Goal: Information Seeking & Learning: Learn about a topic

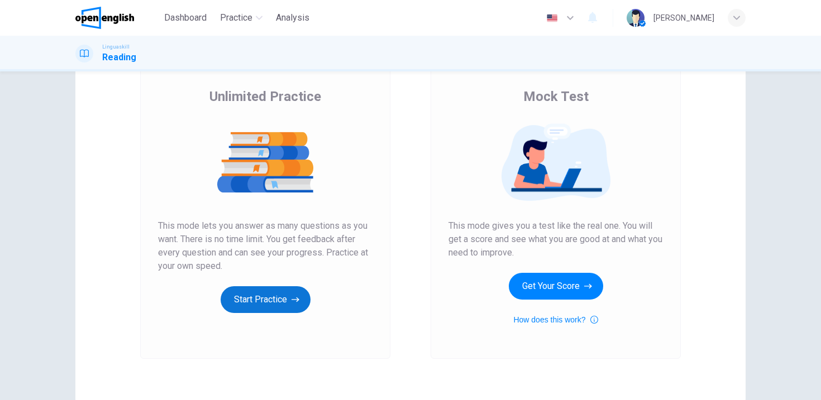
scroll to position [77, 0]
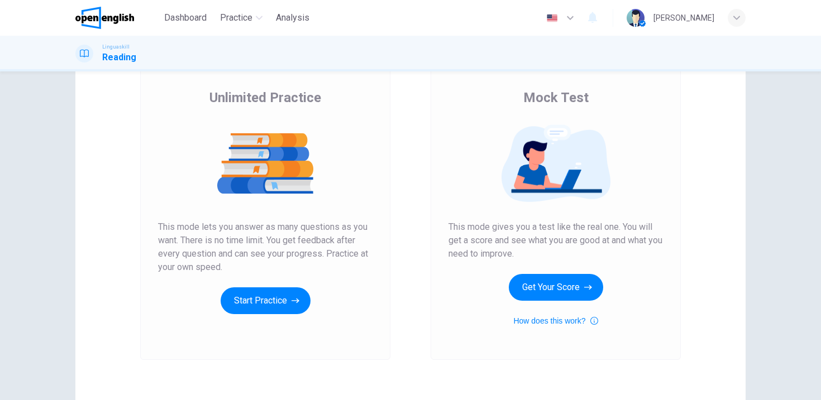
drag, startPoint x: 583, startPoint y: 229, endPoint x: 649, endPoint y: 233, distance: 66.0
click at [649, 234] on span "This mode gives you a test like the real one. You will get a score and see what…" at bounding box center [555, 241] width 214 height 40
drag, startPoint x: 471, startPoint y: 235, endPoint x: 530, endPoint y: 252, distance: 61.0
click at [530, 252] on span "This mode gives you a test like the real one. You will get a score and see what…" at bounding box center [555, 241] width 214 height 40
click at [530, 290] on button "Get Your Score" at bounding box center [556, 287] width 94 height 27
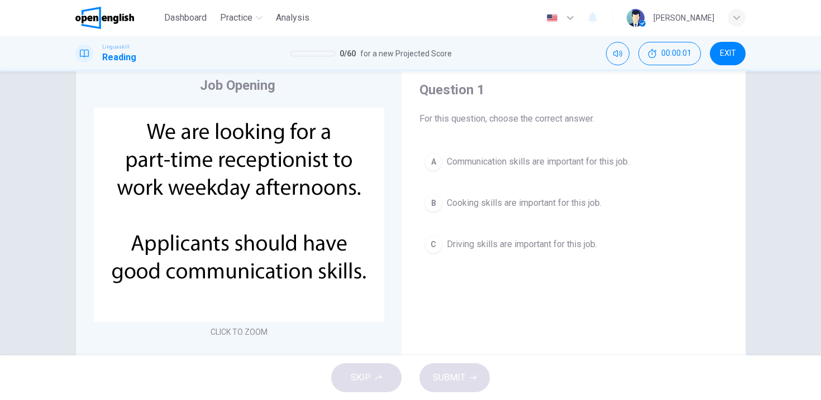
scroll to position [18, 0]
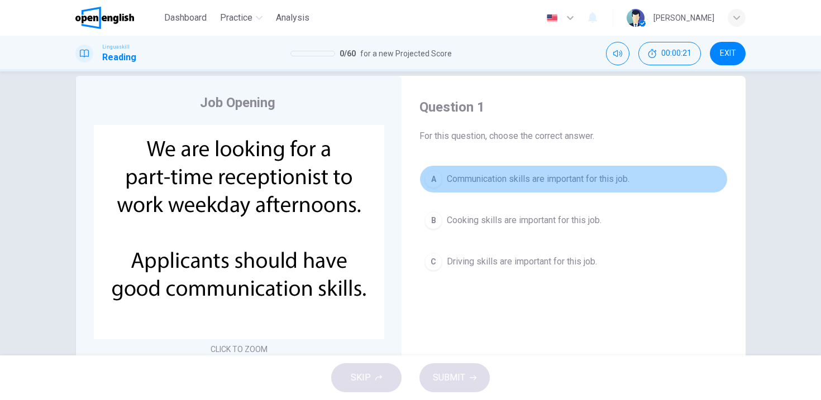
drag, startPoint x: 435, startPoint y: 179, endPoint x: 442, endPoint y: 182, distance: 6.7
click at [435, 179] on div "A" at bounding box center [433, 179] width 18 height 18
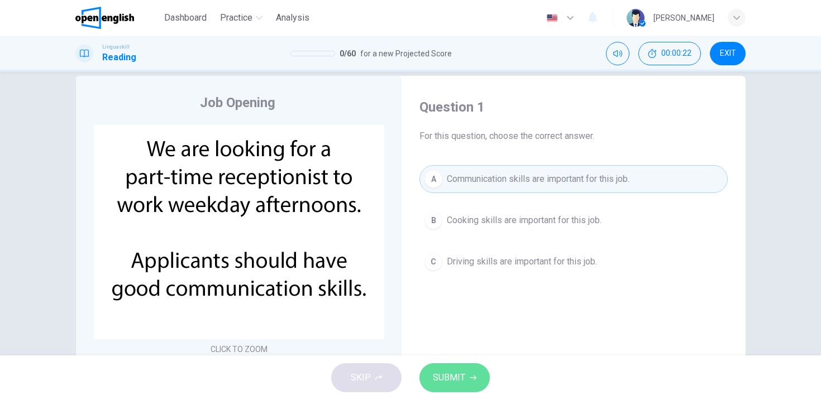
click at [455, 374] on span "SUBMIT" at bounding box center [449, 378] width 32 height 16
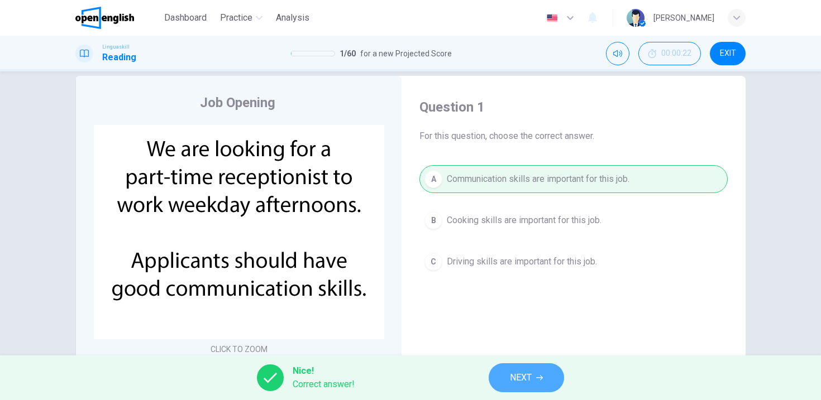
click at [549, 377] on button "NEXT" at bounding box center [525, 377] width 75 height 29
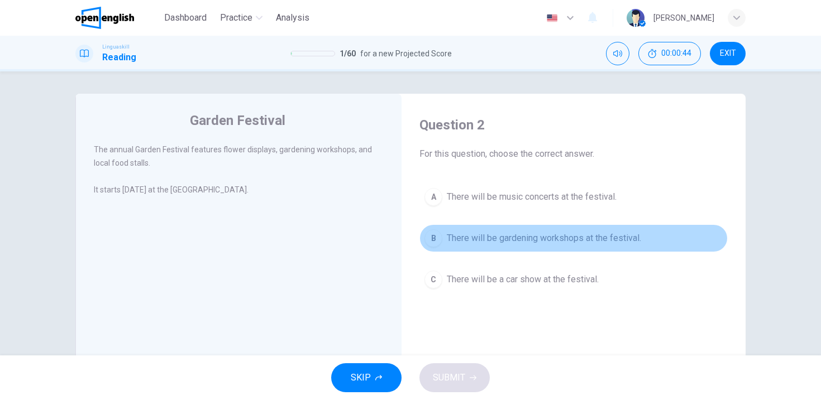
click at [429, 237] on div "B" at bounding box center [433, 238] width 18 height 18
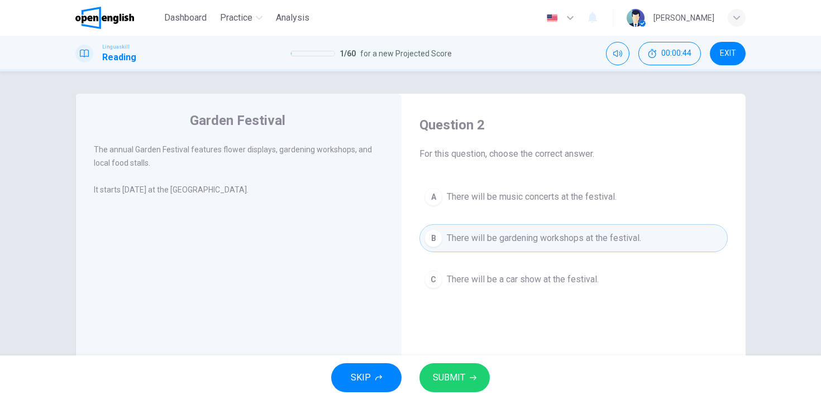
click at [450, 394] on div "SKIP SUBMIT" at bounding box center [410, 378] width 821 height 45
click at [453, 381] on span "SUBMIT" at bounding box center [449, 378] width 32 height 16
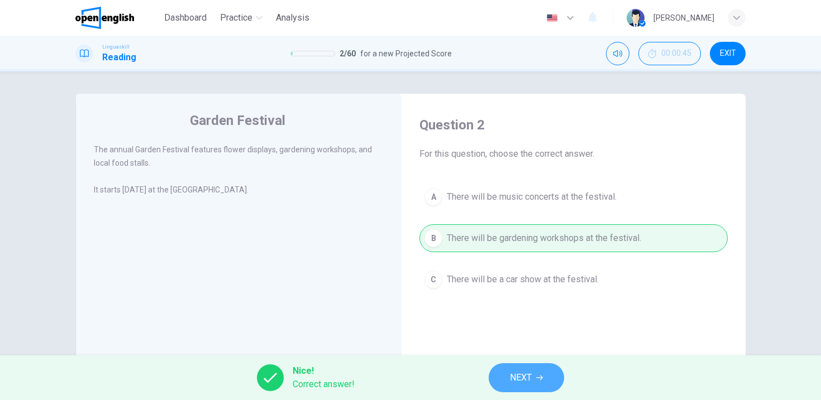
click at [512, 378] on span "NEXT" at bounding box center [521, 378] width 22 height 16
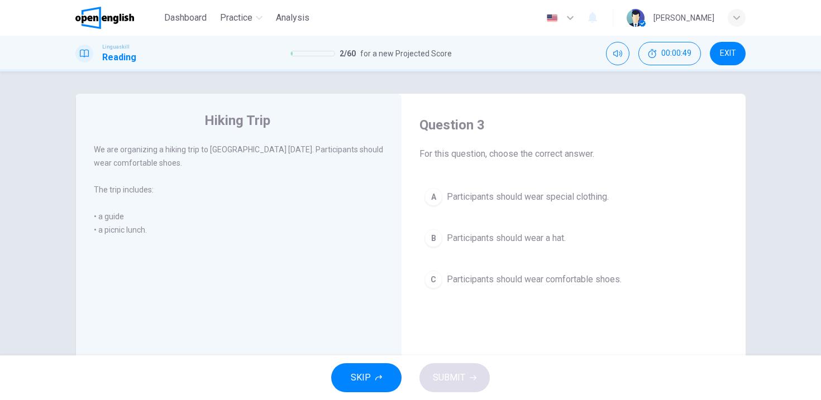
drag, startPoint x: 137, startPoint y: 150, endPoint x: 288, endPoint y: 149, distance: 150.7
click at [288, 149] on span "We are organizing a hiking trip to Blue Mountain on Saturday. Participants shou…" at bounding box center [238, 156] width 289 height 22
click at [434, 284] on div "C" at bounding box center [433, 280] width 18 height 18
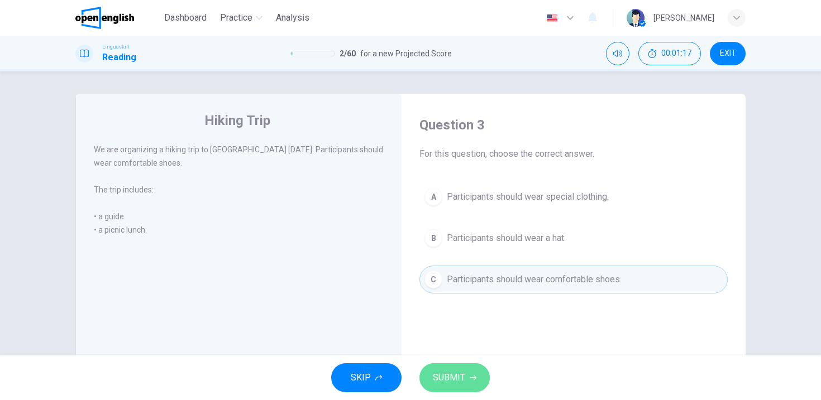
click at [465, 377] on button "SUBMIT" at bounding box center [454, 377] width 70 height 29
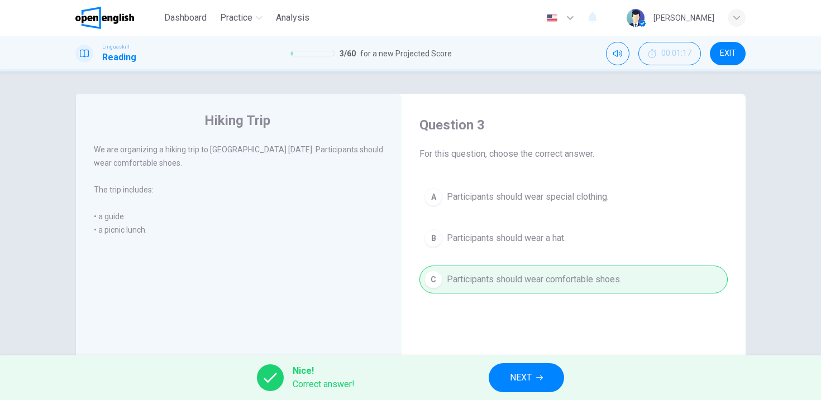
click at [496, 372] on button "NEXT" at bounding box center [525, 377] width 75 height 29
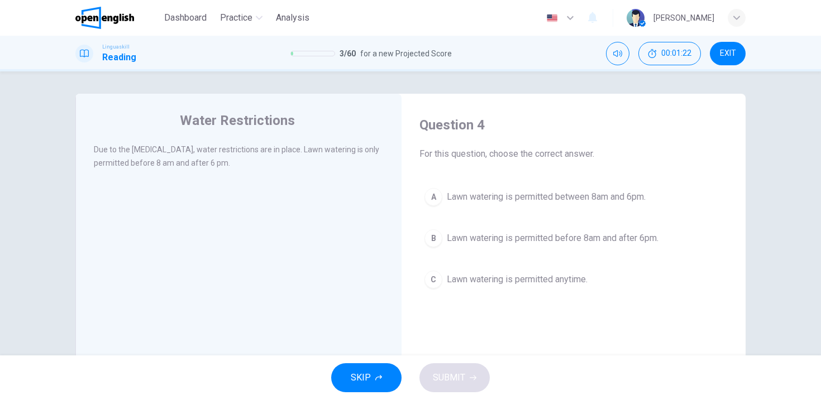
drag, startPoint x: 113, startPoint y: 148, endPoint x: 207, endPoint y: 147, distance: 94.3
click at [207, 147] on span "Due to the dry season, water restrictions are in place. Lawn watering is only p…" at bounding box center [236, 156] width 285 height 22
click at [430, 239] on div "B" at bounding box center [433, 238] width 18 height 18
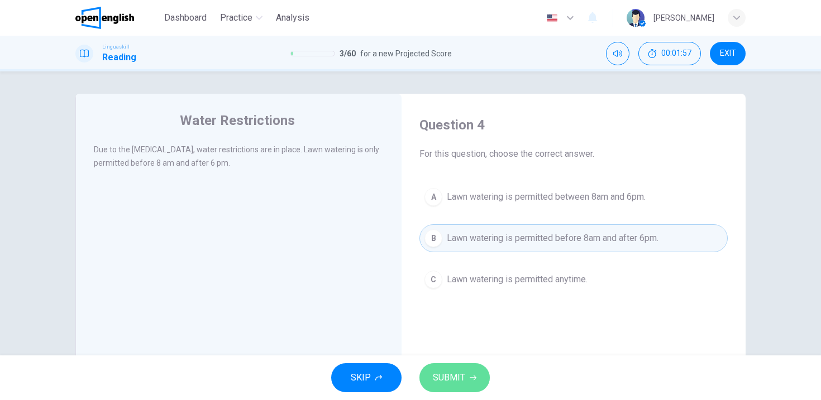
click at [448, 375] on span "SUBMIT" at bounding box center [449, 378] width 32 height 16
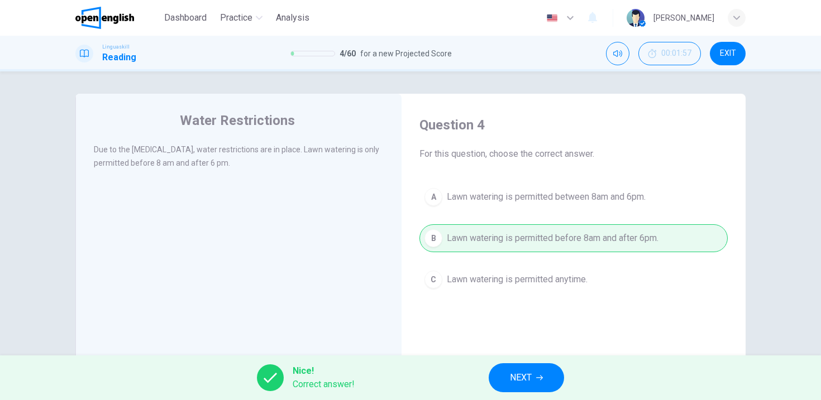
click at [490, 372] on button "NEXT" at bounding box center [525, 377] width 75 height 29
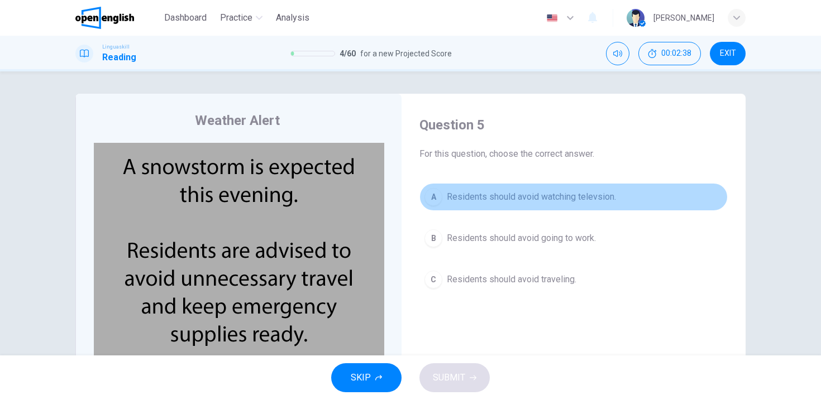
click at [435, 202] on div "A" at bounding box center [433, 197] width 18 height 18
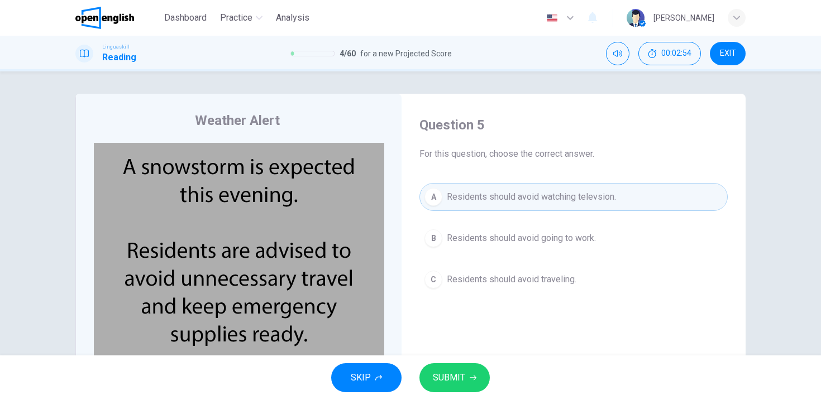
click at [467, 397] on div "SKIP SUBMIT" at bounding box center [410, 378] width 821 height 45
click at [463, 381] on span "SUBMIT" at bounding box center [449, 378] width 32 height 16
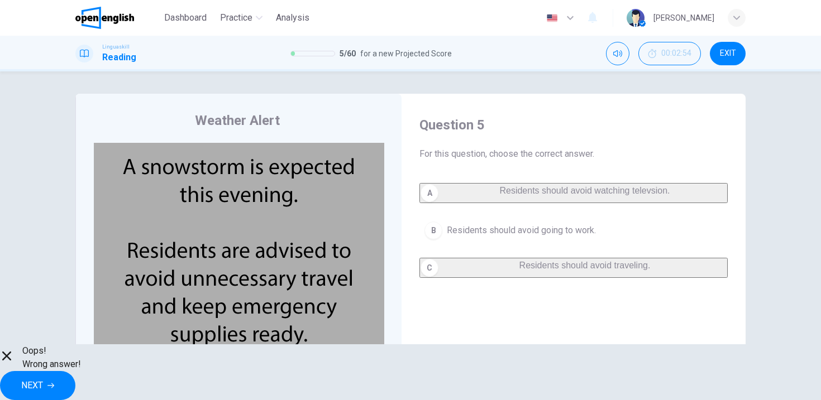
click at [43, 378] on span "NEXT" at bounding box center [32, 386] width 22 height 16
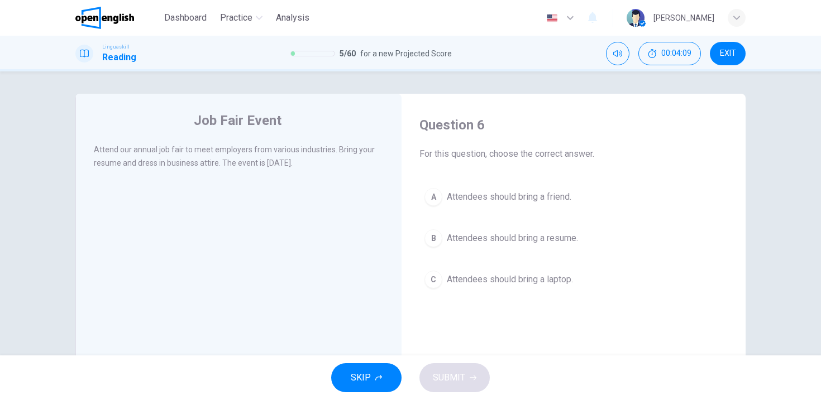
drag, startPoint x: 227, startPoint y: 148, endPoint x: 300, endPoint y: 147, distance: 73.1
click at [300, 147] on span "Attend our annual job fair to meet employers from various industries. Bring you…" at bounding box center [234, 156] width 281 height 22
drag, startPoint x: 136, startPoint y: 165, endPoint x: 247, endPoint y: 166, distance: 111.1
click at [247, 166] on span "Attend our annual job fair to meet employers from various industries. Bring you…" at bounding box center [234, 156] width 281 height 22
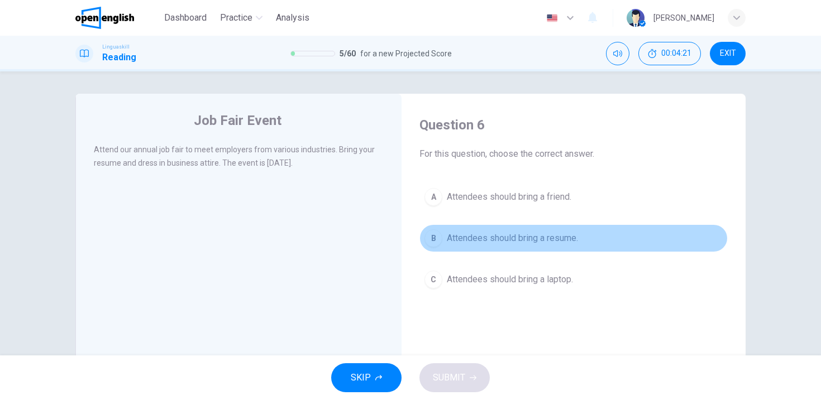
click at [435, 236] on div "B" at bounding box center [433, 238] width 18 height 18
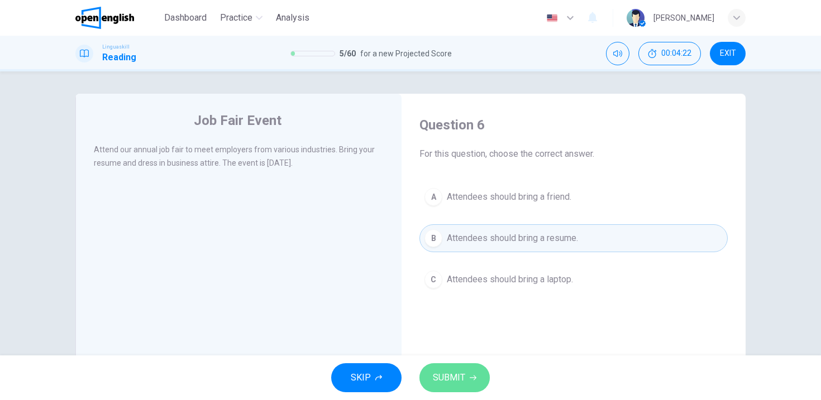
click at [456, 372] on span "SUBMIT" at bounding box center [449, 378] width 32 height 16
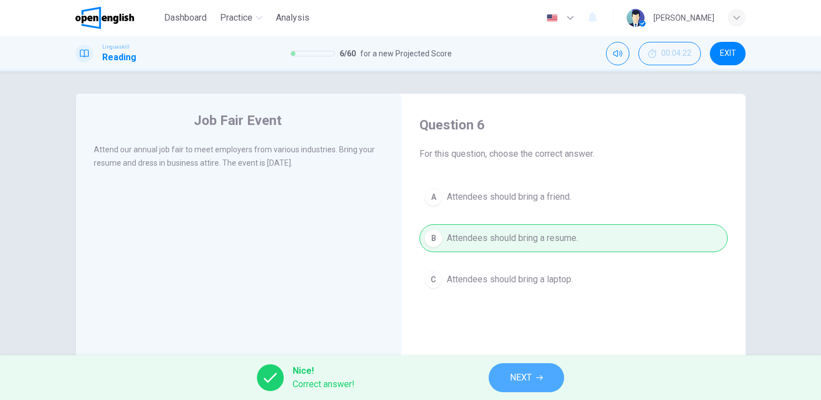
click at [506, 372] on button "NEXT" at bounding box center [525, 377] width 75 height 29
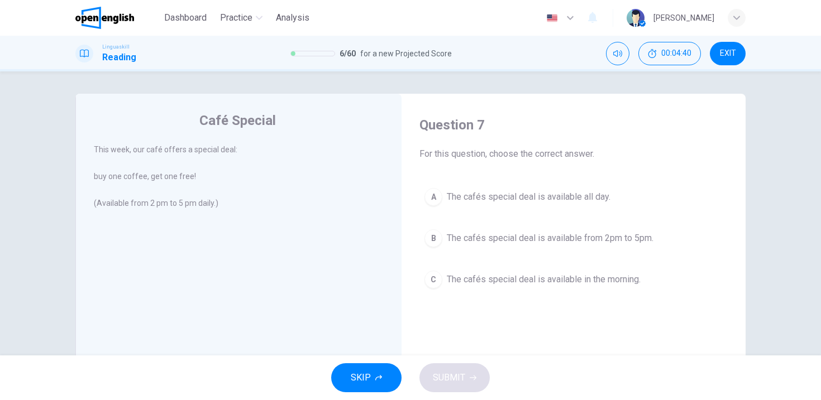
drag, startPoint x: 182, startPoint y: 147, endPoint x: 261, endPoint y: 146, distance: 78.7
click at [261, 146] on div "This week, our café offers a special deal:" at bounding box center [239, 149] width 290 height 13
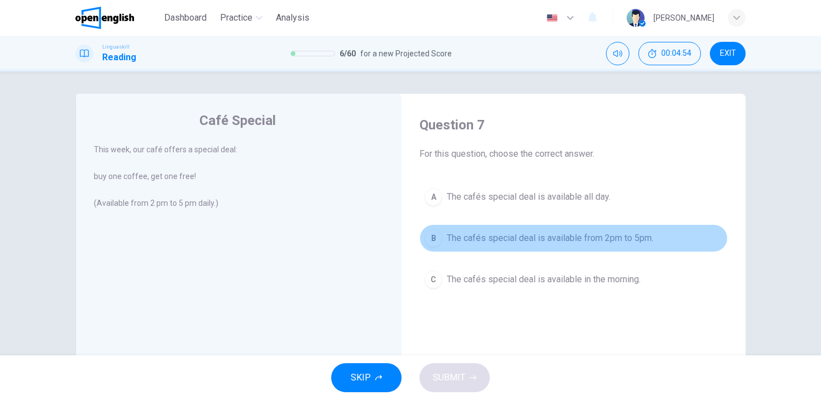
click at [433, 245] on div "B" at bounding box center [433, 238] width 18 height 18
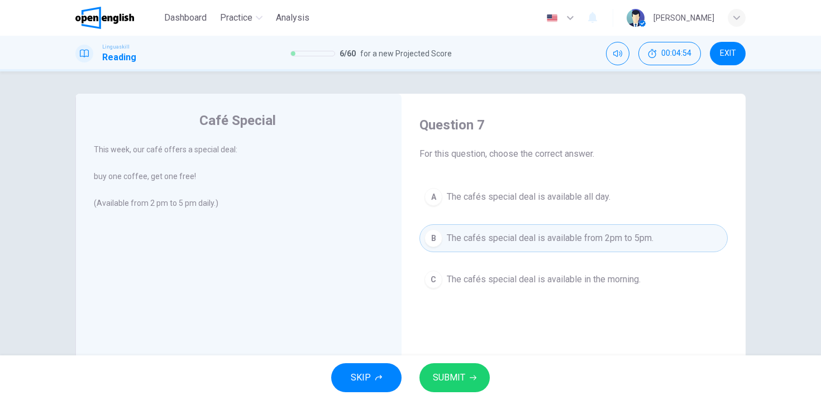
click at [448, 377] on span "SUBMIT" at bounding box center [449, 378] width 32 height 16
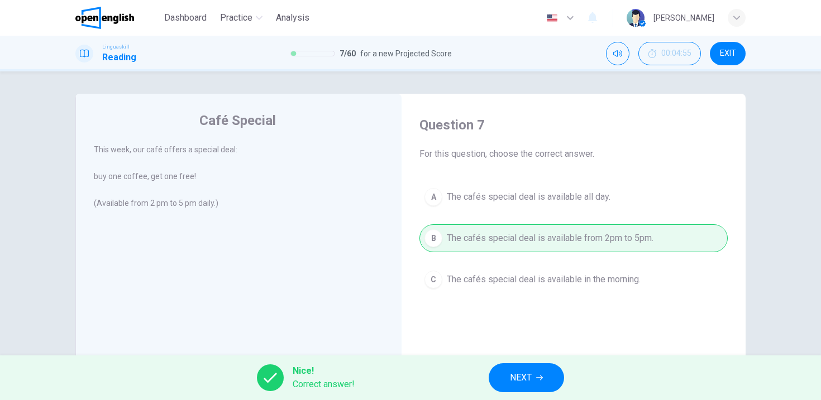
click at [489, 372] on div "Nice! Correct answer! NEXT" at bounding box center [410, 378] width 821 height 45
click at [506, 374] on button "NEXT" at bounding box center [525, 377] width 75 height 29
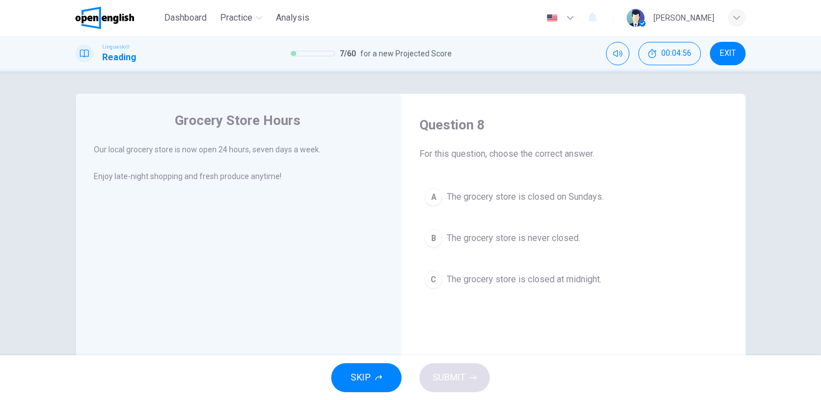
click at [577, 15] on icon "button" at bounding box center [569, 17] width 13 height 13
click at [768, 400] on div at bounding box center [410, 400] width 821 height 0
drag, startPoint x: 173, startPoint y: 147, endPoint x: 273, endPoint y: 151, distance: 100.0
click at [273, 151] on span "Our local grocery store is now open 24 hours, seven days a week." at bounding box center [207, 149] width 227 height 9
drag, startPoint x: 144, startPoint y: 178, endPoint x: 209, endPoint y: 174, distance: 64.8
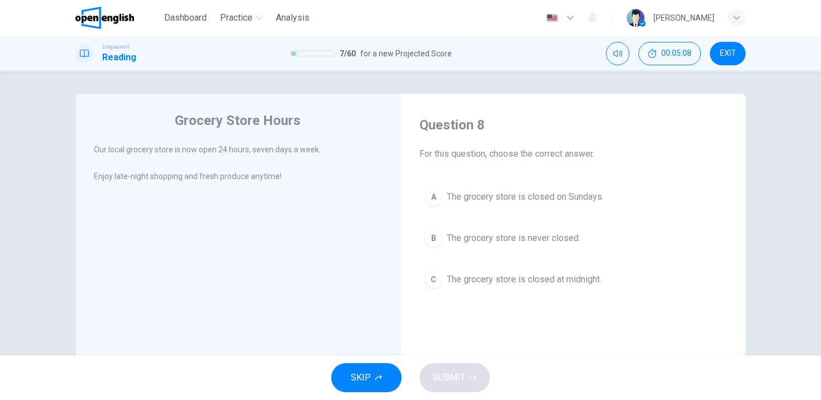
click at [209, 174] on span "Enjoy late-night shopping and fresh produce anytime!" at bounding box center [188, 176] width 188 height 9
drag, startPoint x: 131, startPoint y: 150, endPoint x: 242, endPoint y: 155, distance: 110.6
click at [242, 155] on div "Our local grocery store is now open 24 hours, seven days a week." at bounding box center [239, 149] width 290 height 13
drag, startPoint x: 140, startPoint y: 146, endPoint x: 208, endPoint y: 150, distance: 67.6
click at [208, 150] on span "Our local grocery store is now open 24 hours, seven days a week." at bounding box center [207, 149] width 227 height 9
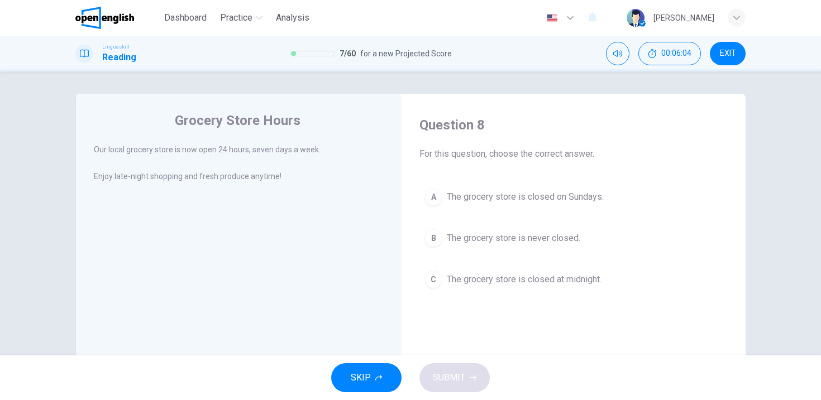
drag, startPoint x: 145, startPoint y: 173, endPoint x: 201, endPoint y: 181, distance: 56.4
click at [201, 181] on span "Enjoy late-night shopping and fresh produce anytime!" at bounding box center [188, 176] width 188 height 9
click at [435, 237] on div "B" at bounding box center [433, 238] width 18 height 18
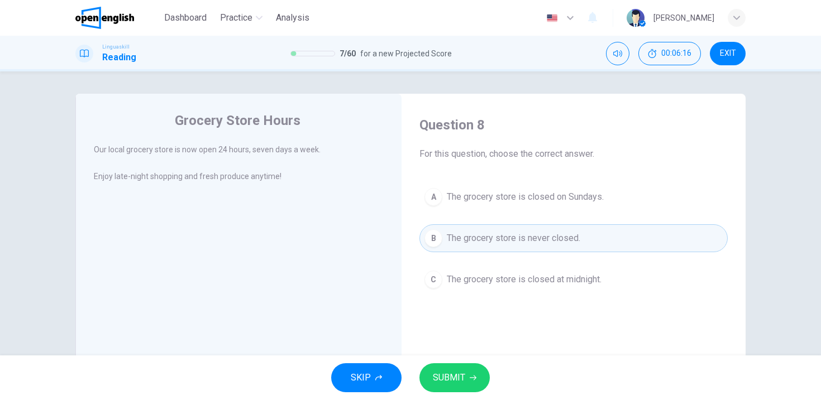
click at [443, 372] on span "SUBMIT" at bounding box center [449, 378] width 32 height 16
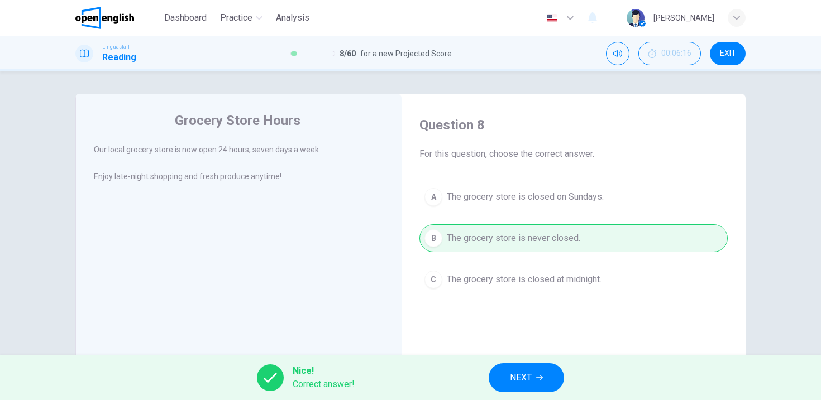
click at [489, 378] on button "NEXT" at bounding box center [525, 377] width 75 height 29
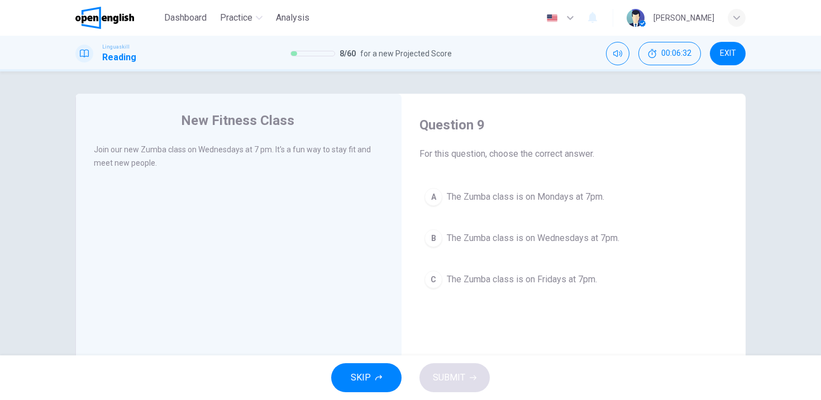
click at [437, 239] on div "B" at bounding box center [433, 238] width 18 height 18
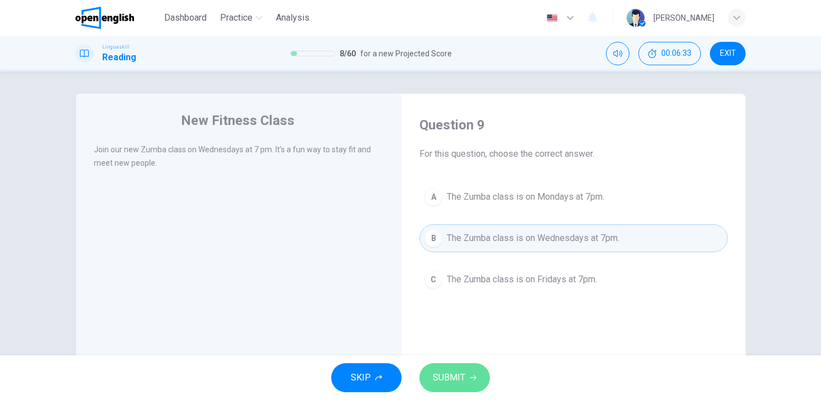
click at [461, 380] on span "SUBMIT" at bounding box center [449, 378] width 32 height 16
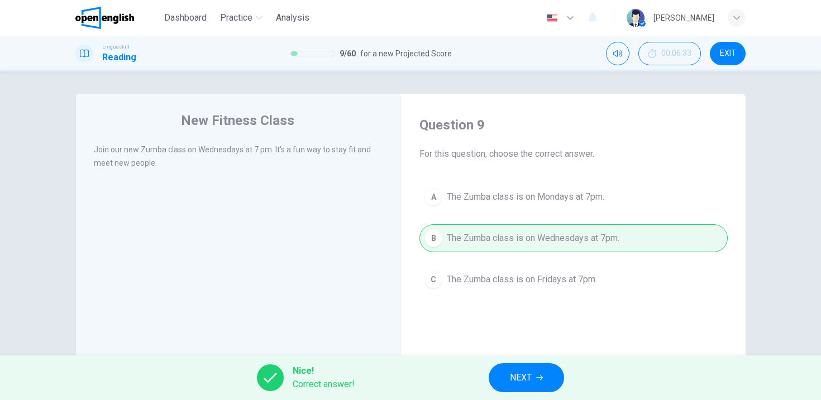
click at [526, 368] on button "NEXT" at bounding box center [525, 377] width 75 height 29
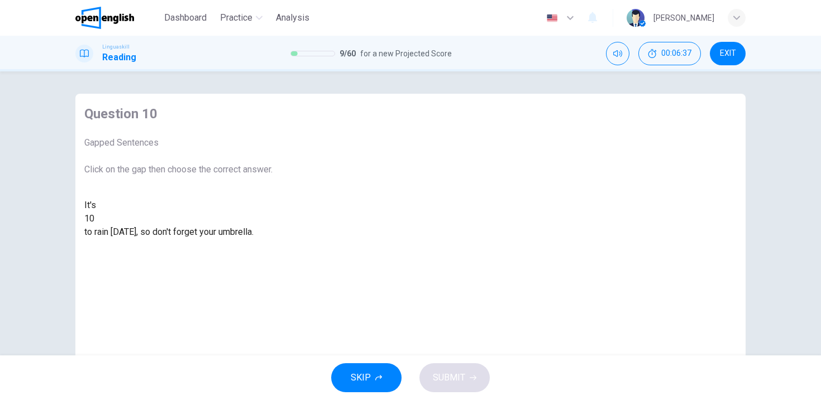
click at [94, 219] on div at bounding box center [94, 219] width 0 height 0
click at [272, 252] on div "likely" at bounding box center [178, 245] width 188 height 13
click at [466, 379] on button "SUBMIT" at bounding box center [454, 377] width 70 height 29
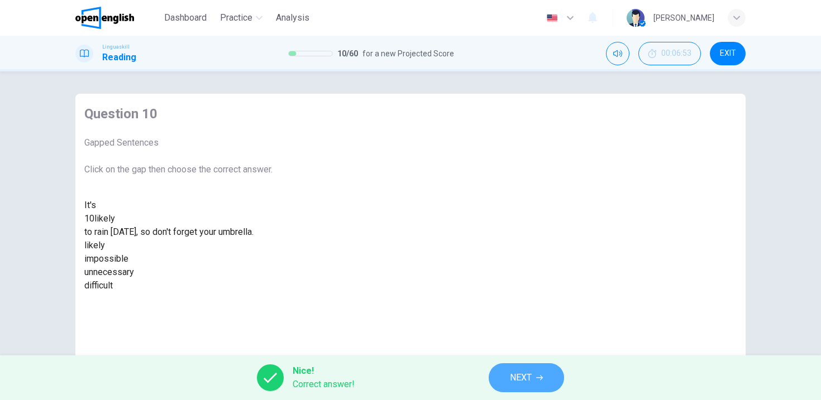
click at [505, 376] on button "NEXT" at bounding box center [525, 377] width 75 height 29
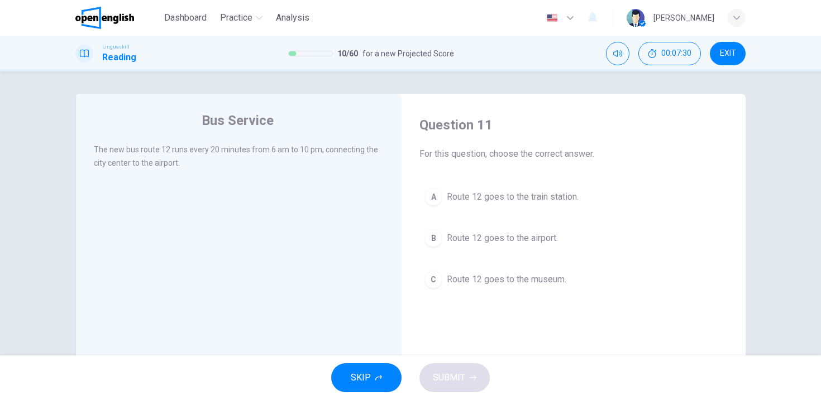
drag, startPoint x: 157, startPoint y: 144, endPoint x: 239, endPoint y: 155, distance: 82.2
click at [239, 155] on div "The new bus route 12 runs every 20 minutes from 6 am to 10 pm, connecting the c…" at bounding box center [239, 156] width 290 height 27
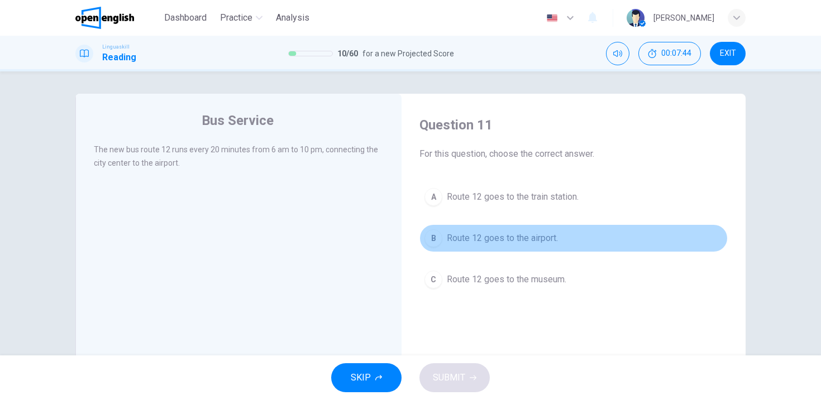
drag, startPoint x: 431, startPoint y: 242, endPoint x: 433, endPoint y: 252, distance: 10.3
click at [431, 242] on div "B" at bounding box center [433, 238] width 18 height 18
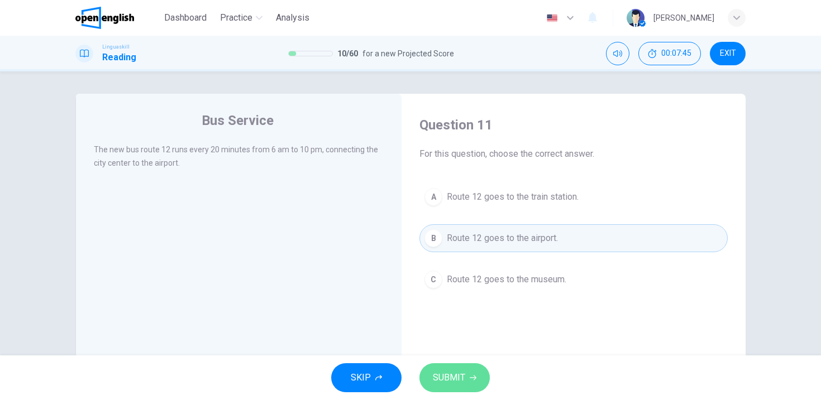
click at [439, 370] on span "SUBMIT" at bounding box center [449, 378] width 32 height 16
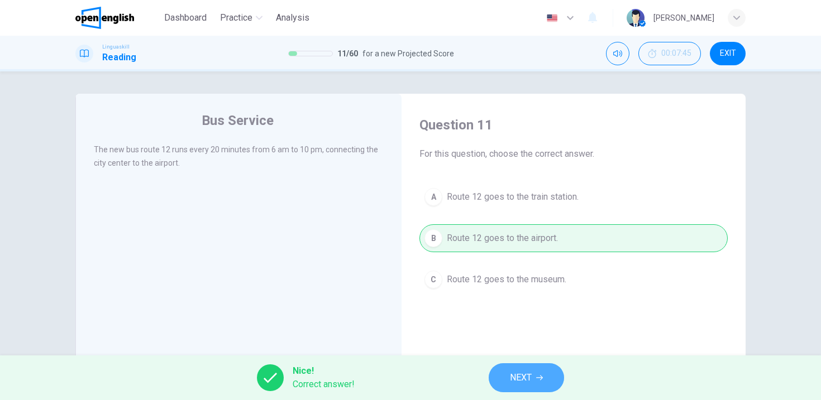
click at [521, 377] on span "NEXT" at bounding box center [521, 378] width 22 height 16
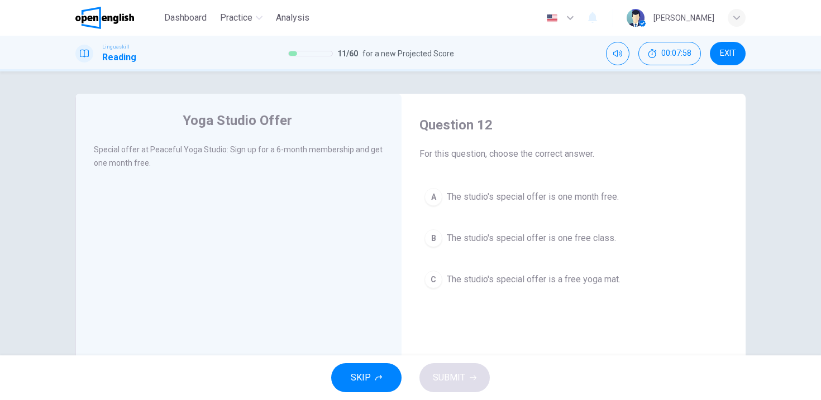
click at [434, 198] on div "A" at bounding box center [433, 197] width 18 height 18
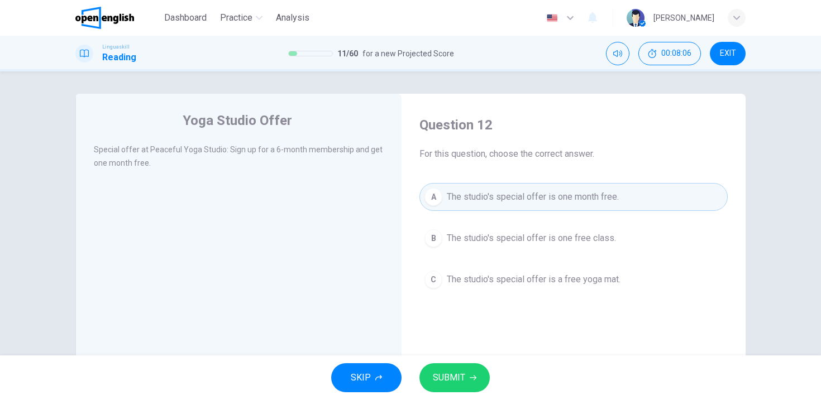
click at [466, 373] on button "SUBMIT" at bounding box center [454, 377] width 70 height 29
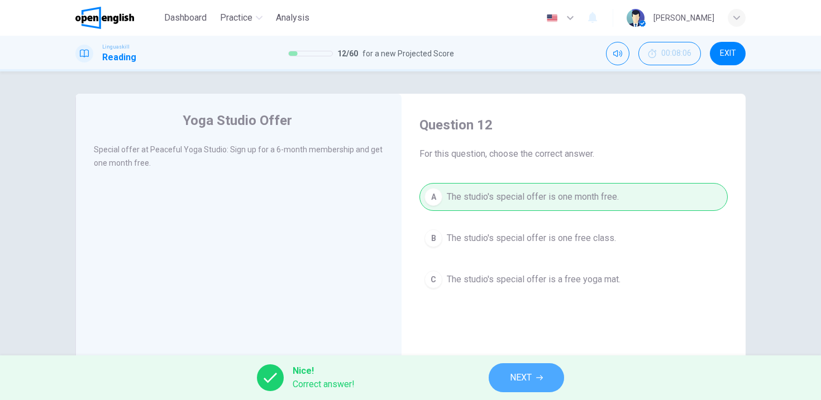
click at [535, 377] on button "NEXT" at bounding box center [525, 377] width 75 height 29
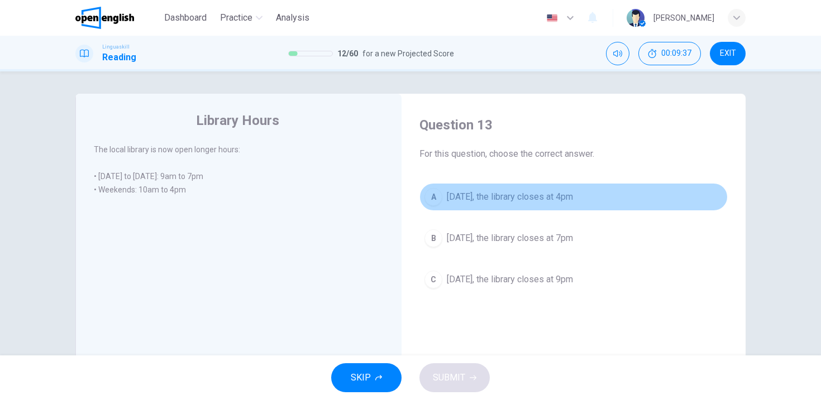
click at [436, 203] on div "A" at bounding box center [433, 197] width 18 height 18
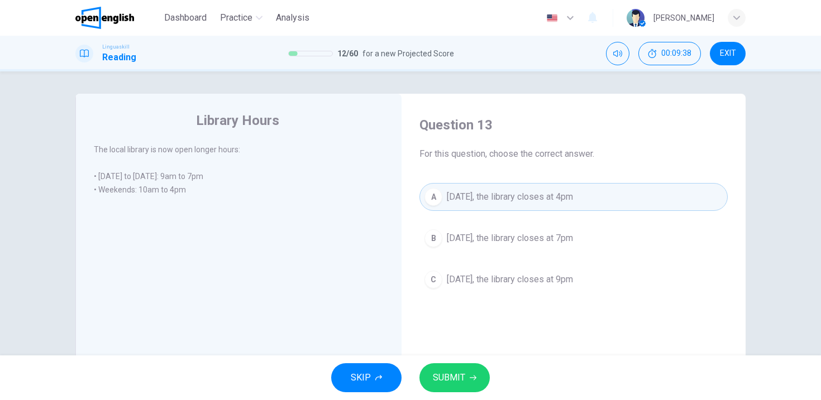
click at [467, 374] on button "SUBMIT" at bounding box center [454, 377] width 70 height 29
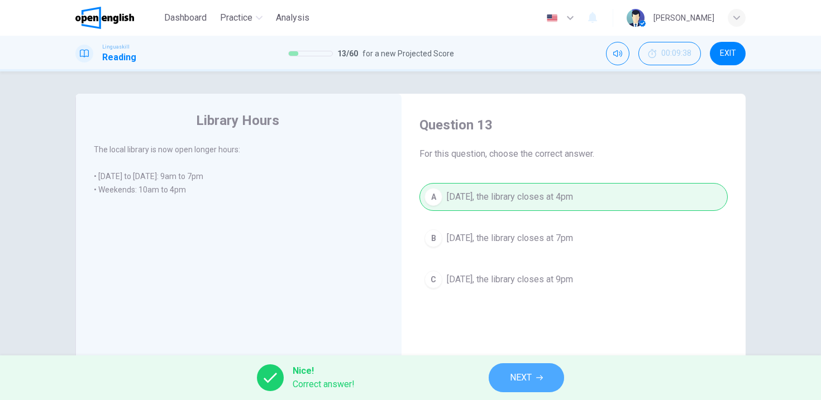
click at [520, 373] on span "NEXT" at bounding box center [521, 378] width 22 height 16
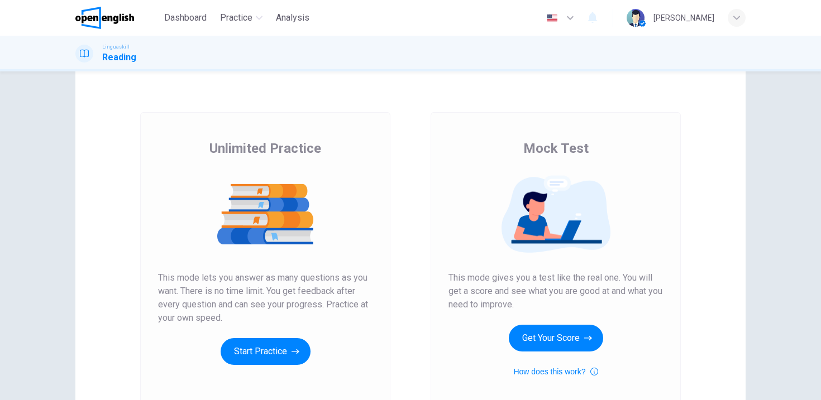
scroll to position [99, 0]
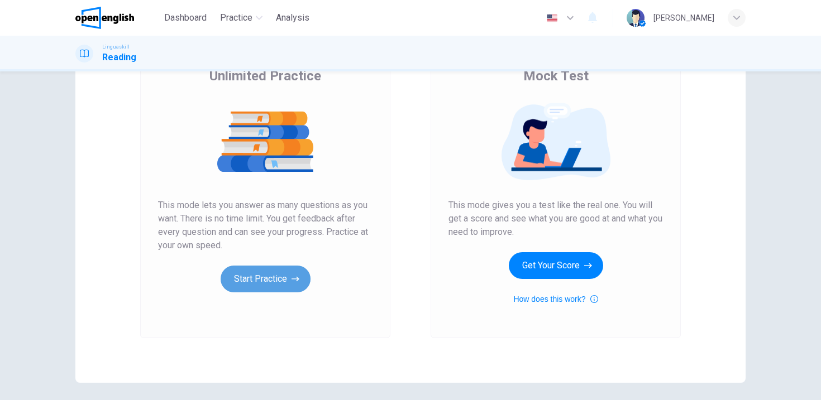
click at [273, 274] on button "Start Practice" at bounding box center [266, 279] width 90 height 27
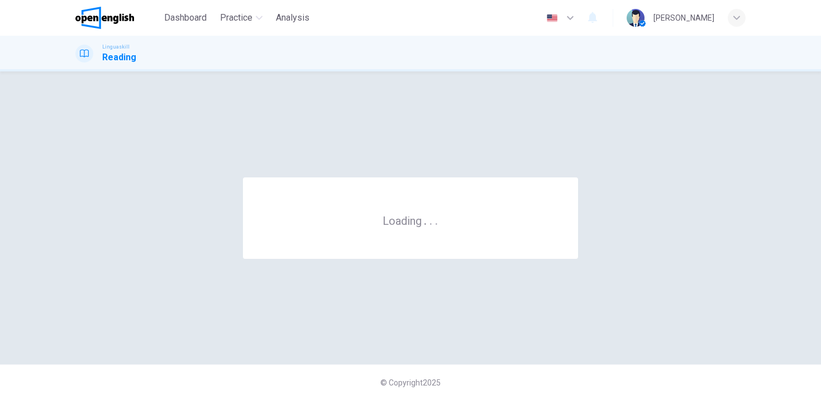
scroll to position [0, 0]
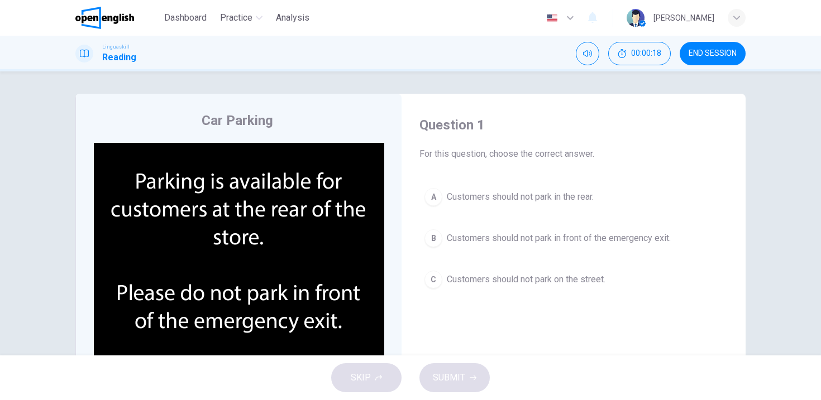
click at [431, 239] on div "B" at bounding box center [433, 238] width 18 height 18
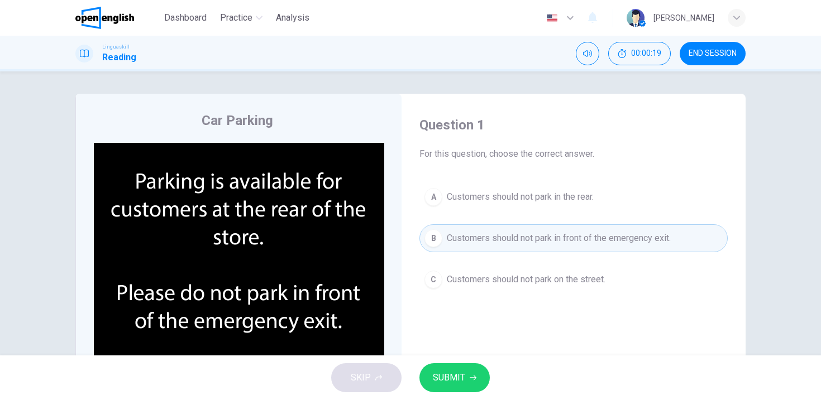
click at [459, 367] on button "SUBMIT" at bounding box center [454, 377] width 70 height 29
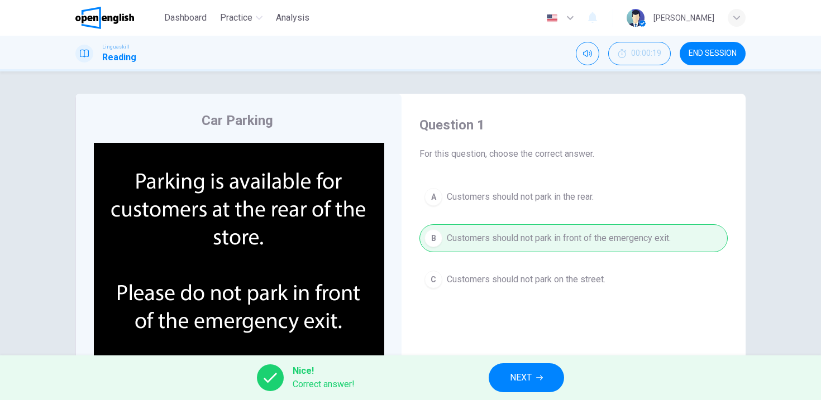
click at [521, 380] on span "NEXT" at bounding box center [521, 378] width 22 height 16
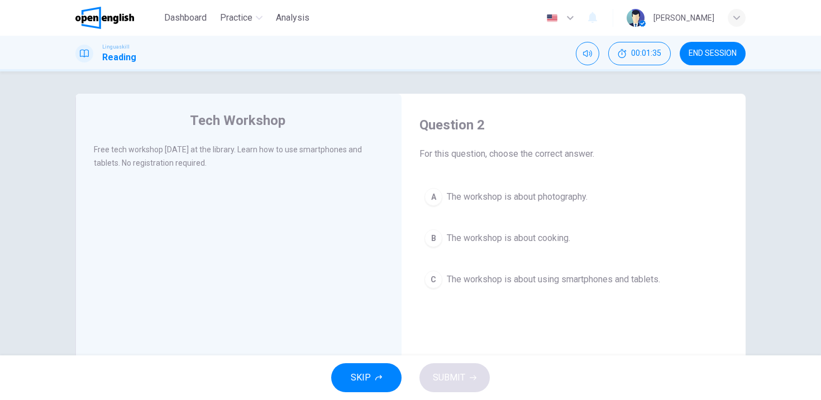
drag, startPoint x: 113, startPoint y: 150, endPoint x: 171, endPoint y: 151, distance: 58.6
click at [171, 151] on span "Free tech workshop [DATE] at the library. Learn how to use smartphones and tabl…" at bounding box center [228, 156] width 268 height 22
click at [428, 282] on div "C" at bounding box center [433, 280] width 18 height 18
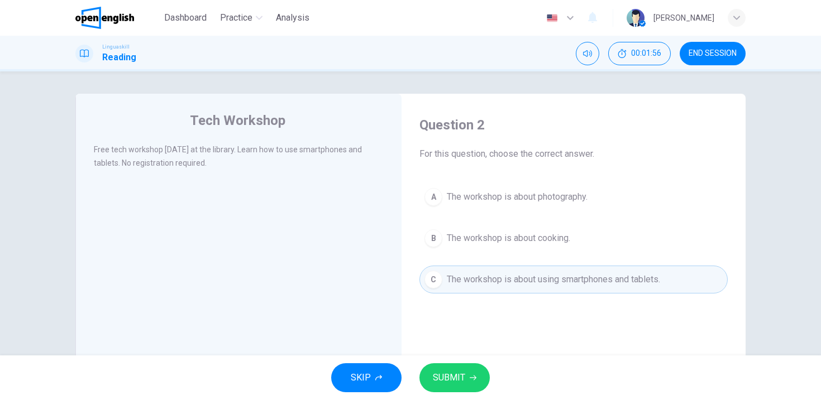
click at [471, 378] on icon "button" at bounding box center [472, 378] width 7 height 7
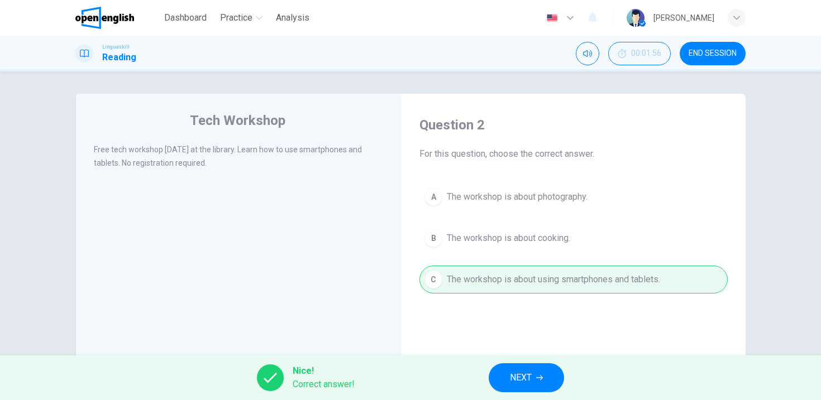
click at [511, 364] on button "NEXT" at bounding box center [525, 377] width 75 height 29
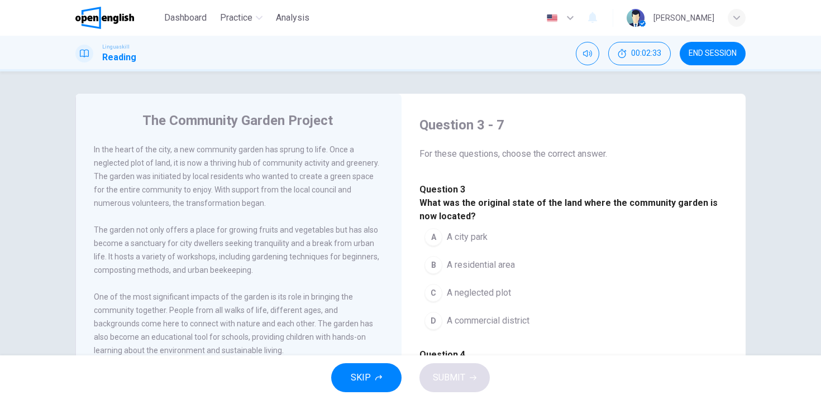
drag, startPoint x: 120, startPoint y: 148, endPoint x: 208, endPoint y: 154, distance: 87.8
click at [208, 154] on span "In the heart of the city, a new community garden has sprung to life. Once a neg…" at bounding box center [236, 176] width 285 height 63
drag, startPoint x: 108, startPoint y: 147, endPoint x: 184, endPoint y: 157, distance: 77.1
click at [184, 157] on div "In the heart of the city, a new community garden has sprung to life. Once a neg…" at bounding box center [239, 176] width 290 height 67
drag, startPoint x: 129, startPoint y: 162, endPoint x: 202, endPoint y: 162, distance: 72.6
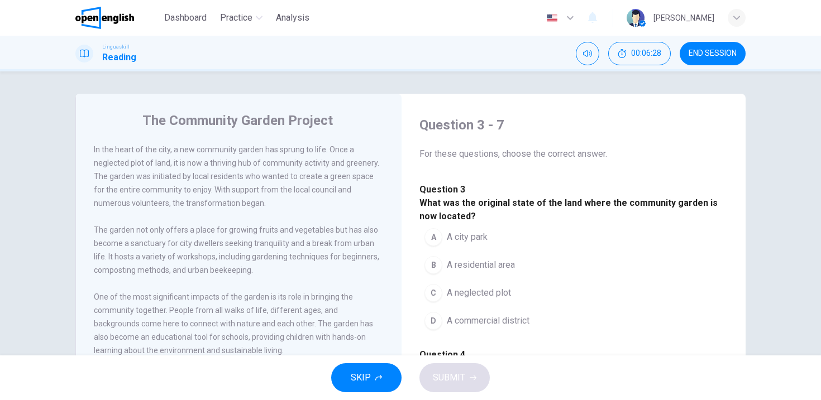
click at [201, 162] on span "In the heart of the city, a new community garden has sprung to life. Once a neg…" at bounding box center [236, 176] width 285 height 63
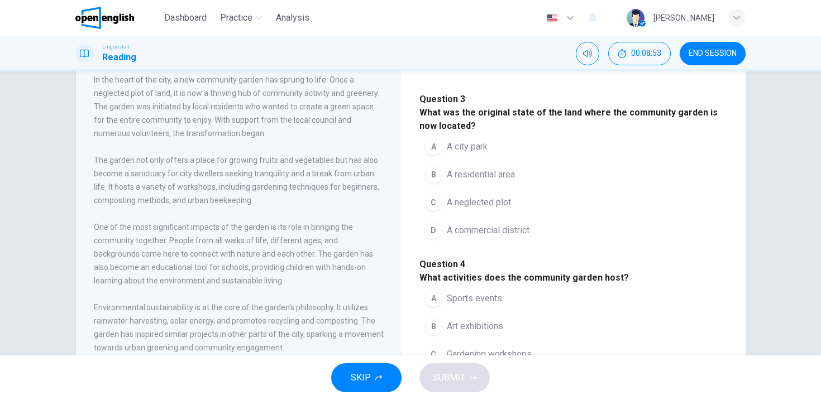
scroll to position [71, 0]
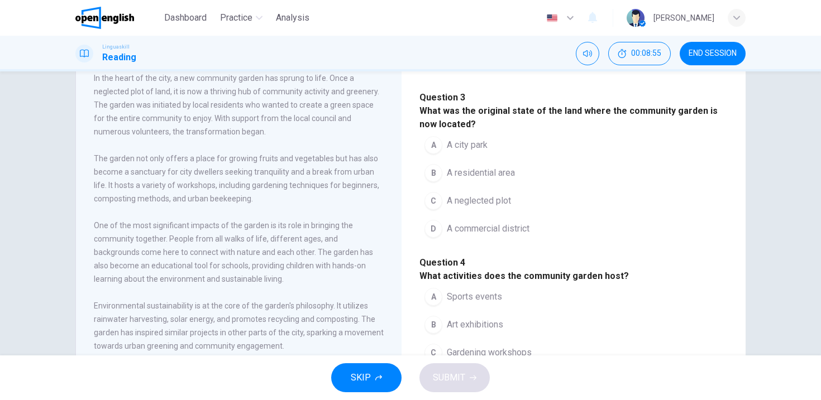
drag, startPoint x: 274, startPoint y: 229, endPoint x: 354, endPoint y: 232, distance: 80.4
click at [354, 232] on div "One of the most significant impacts of the garden is its role in bringing the c…" at bounding box center [239, 252] width 290 height 67
drag, startPoint x: 161, startPoint y: 243, endPoint x: 222, endPoint y: 242, distance: 60.9
click at [222, 242] on span "One of the most significant impacts of the garden is its role in bringing the c…" at bounding box center [233, 252] width 279 height 63
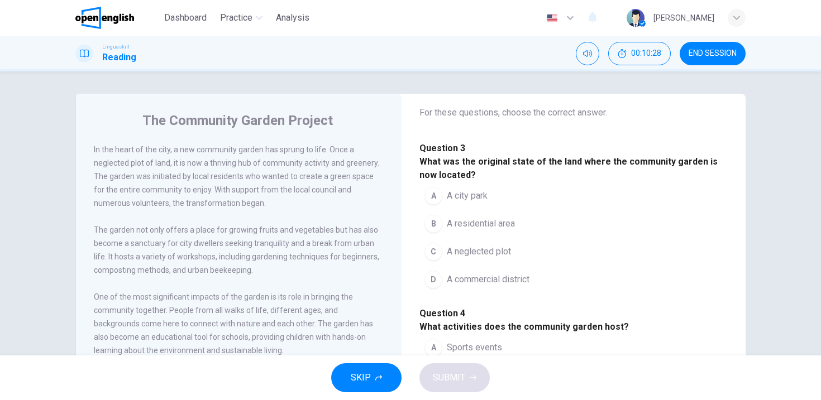
scroll to position [41, 0]
drag, startPoint x: 146, startPoint y: 164, endPoint x: 179, endPoint y: 162, distance: 33.0
click at [179, 162] on span "In the heart of the city, a new community garden has sprung to life. Once a neg…" at bounding box center [236, 176] width 285 height 63
drag, startPoint x: 162, startPoint y: 164, endPoint x: 293, endPoint y: 164, distance: 130.6
click at [293, 164] on span "In the heart of the city, a new community garden has sprung to life. Once a neg…" at bounding box center [236, 176] width 285 height 63
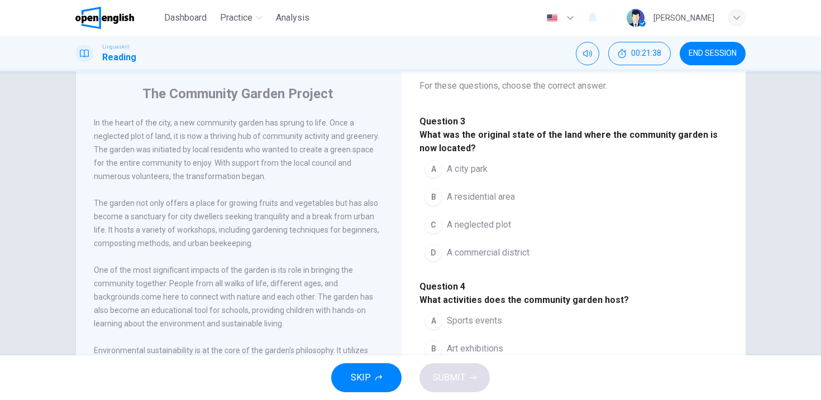
scroll to position [28, 0]
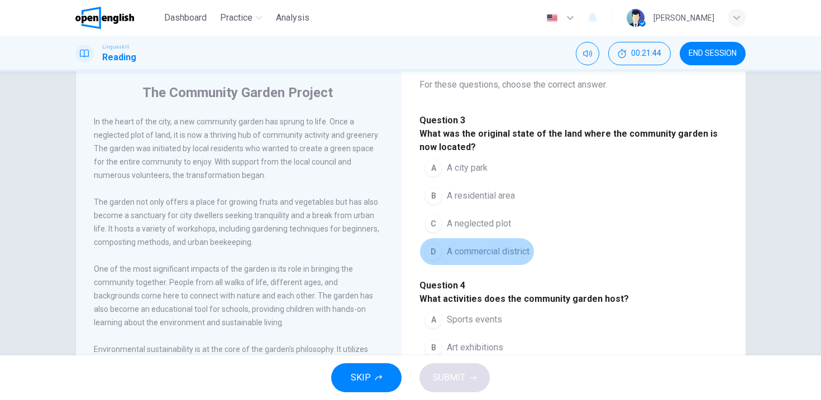
click at [429, 261] on div "D" at bounding box center [433, 252] width 18 height 18
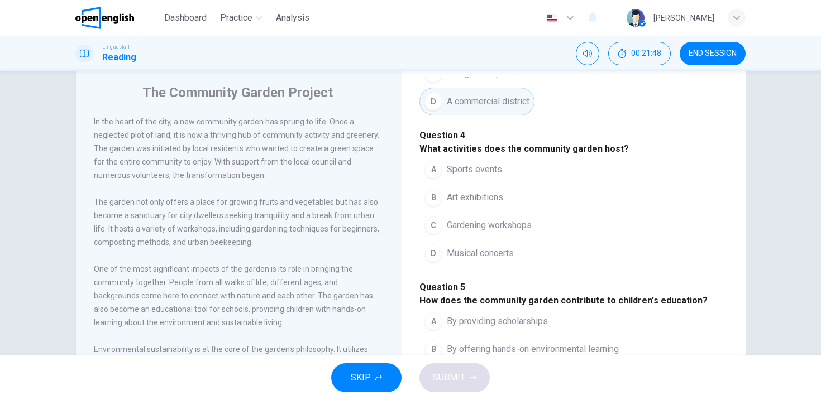
scroll to position [201, 0]
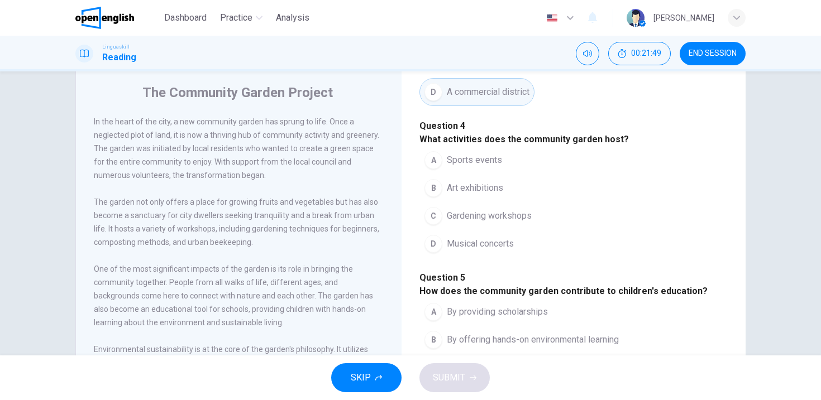
click at [428, 225] on div "C" at bounding box center [433, 216] width 18 height 18
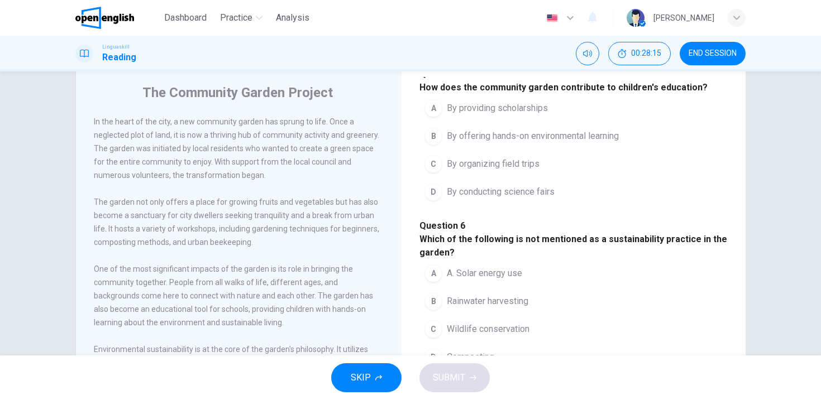
scroll to position [0, 0]
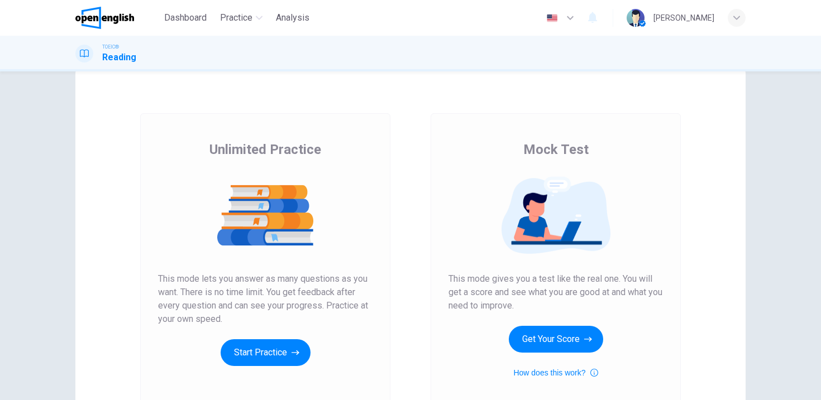
scroll to position [85, 0]
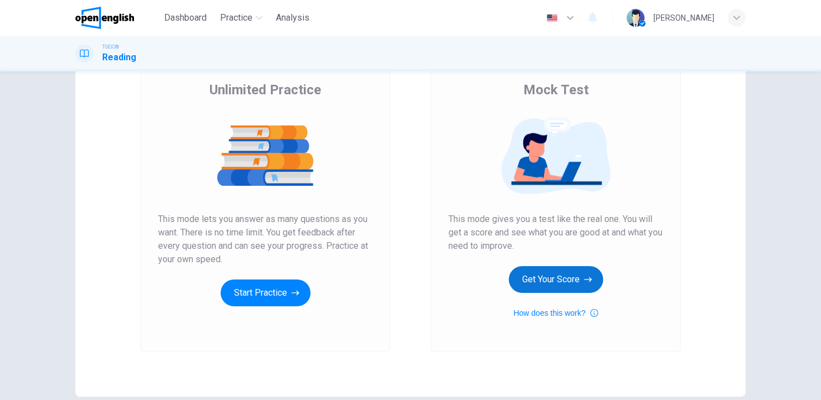
click at [553, 278] on button "Get Your Score" at bounding box center [556, 279] width 94 height 27
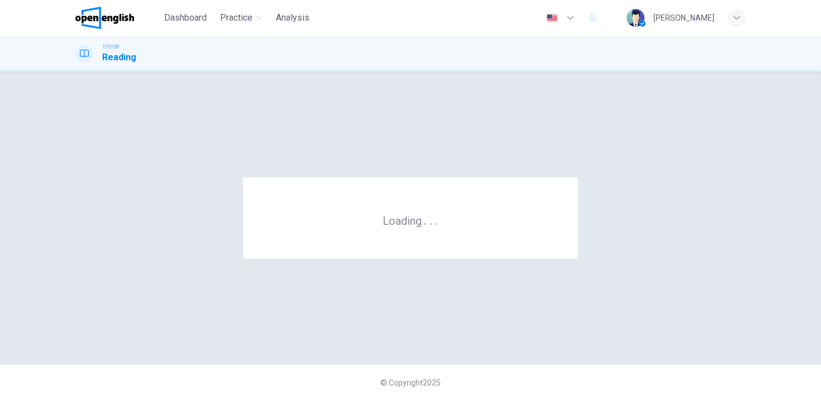
scroll to position [0, 0]
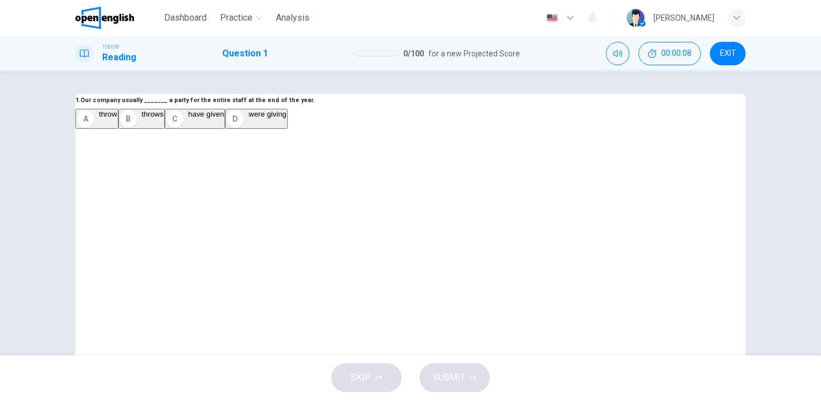
click at [137, 128] on div "B" at bounding box center [128, 119] width 18 height 18
click at [453, 377] on span "SUBMIT" at bounding box center [449, 378] width 32 height 16
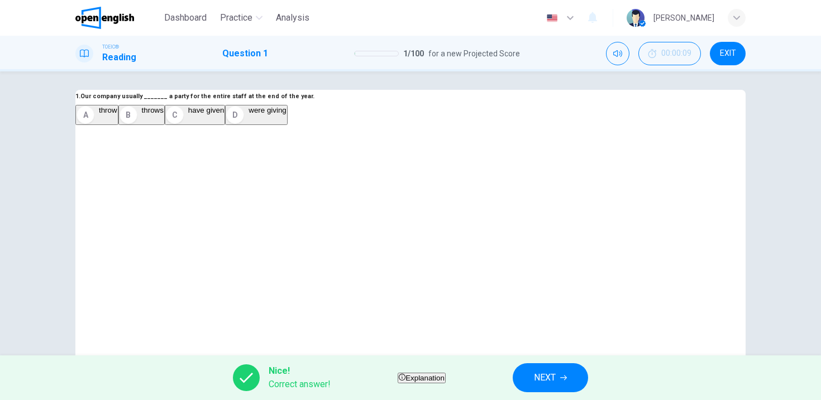
scroll to position [12, 0]
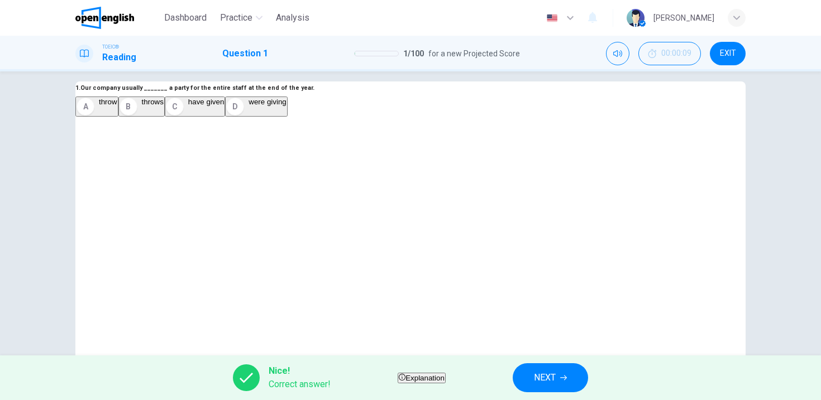
click at [552, 375] on button "NEXT" at bounding box center [549, 377] width 75 height 29
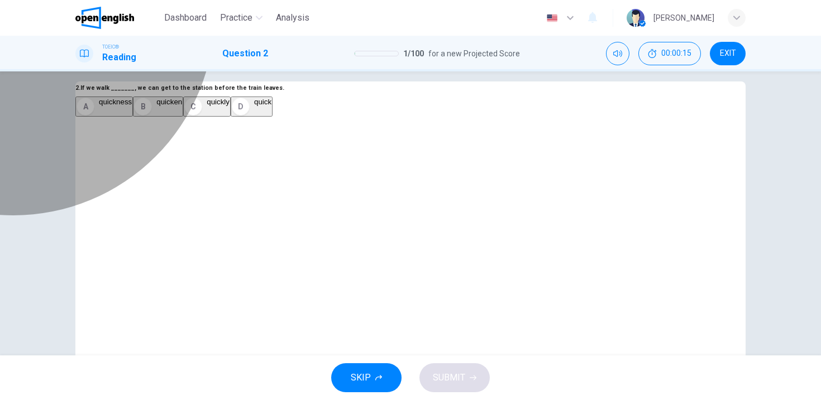
click at [202, 116] on div "C" at bounding box center [193, 107] width 18 height 18
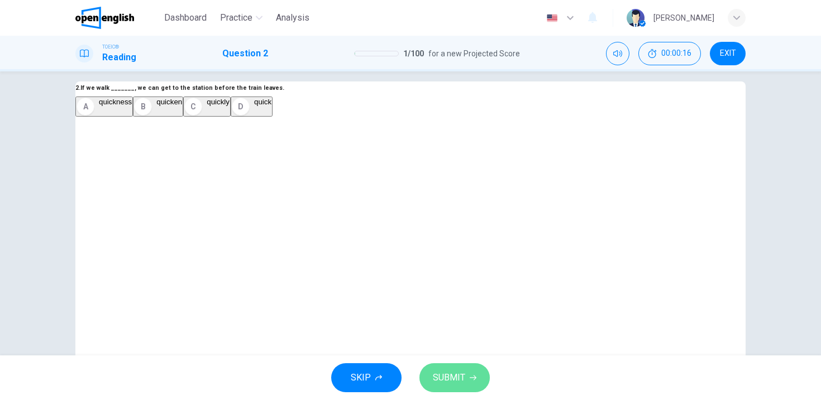
click at [456, 384] on span "SUBMIT" at bounding box center [449, 378] width 32 height 16
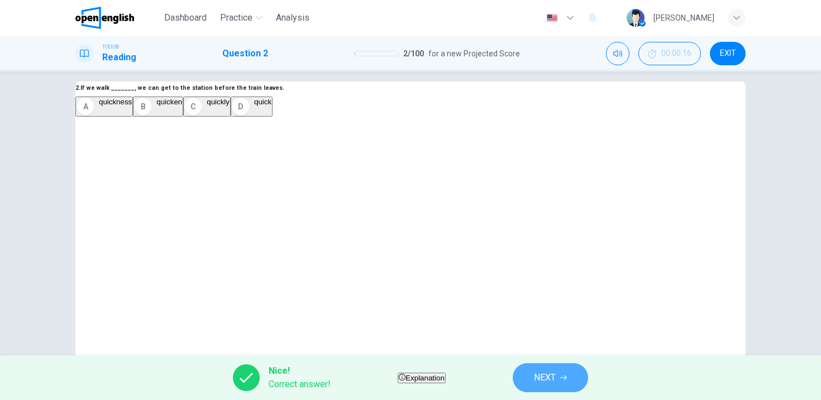
click at [549, 375] on button "NEXT" at bounding box center [549, 377] width 75 height 29
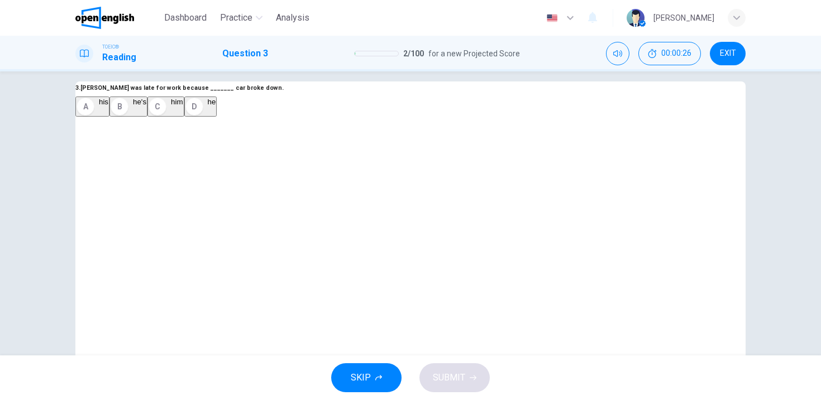
click at [108, 106] on span "his" at bounding box center [103, 102] width 9 height 8
click at [462, 388] on button "SUBMIT" at bounding box center [454, 377] width 70 height 29
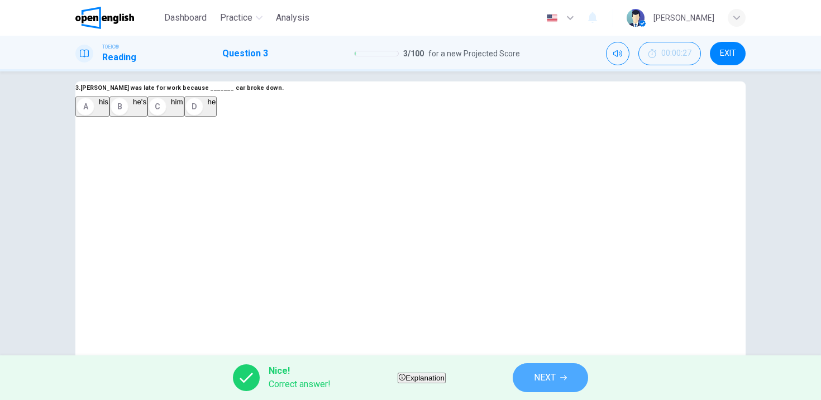
click at [555, 384] on span "NEXT" at bounding box center [545, 378] width 22 height 16
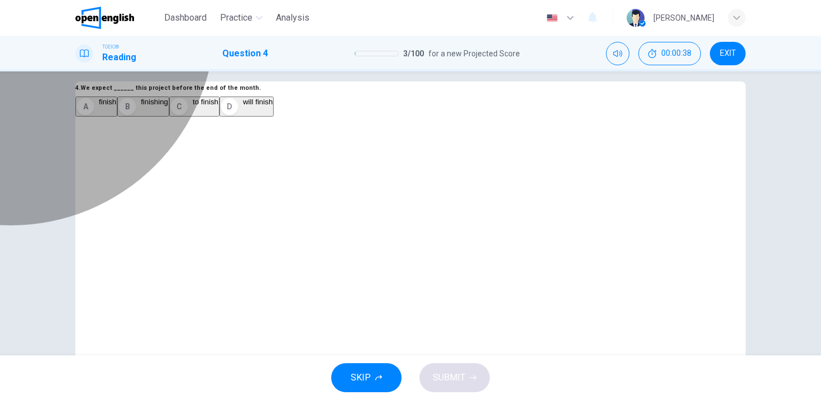
click at [188, 116] on div "C" at bounding box center [179, 107] width 18 height 18
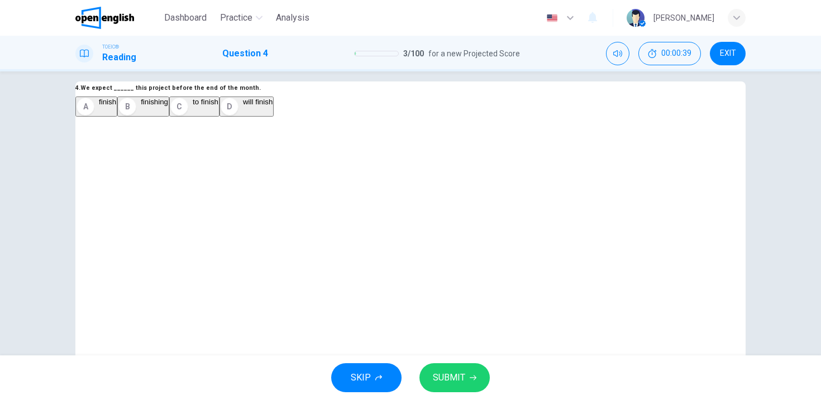
click at [458, 384] on span "SUBMIT" at bounding box center [449, 378] width 32 height 16
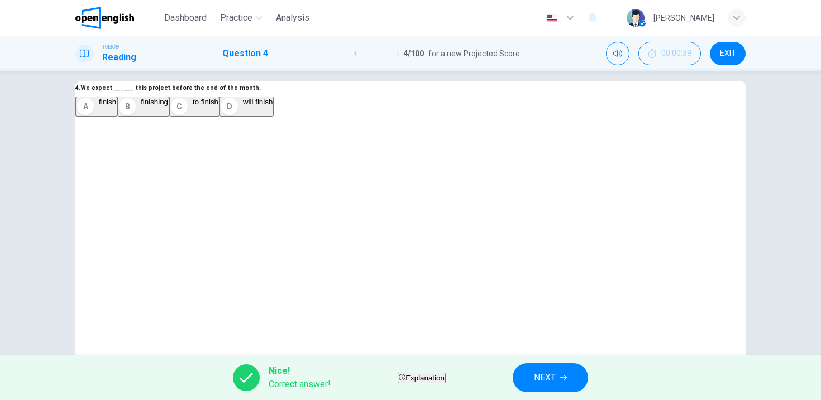
click at [555, 377] on span "NEXT" at bounding box center [545, 378] width 22 height 16
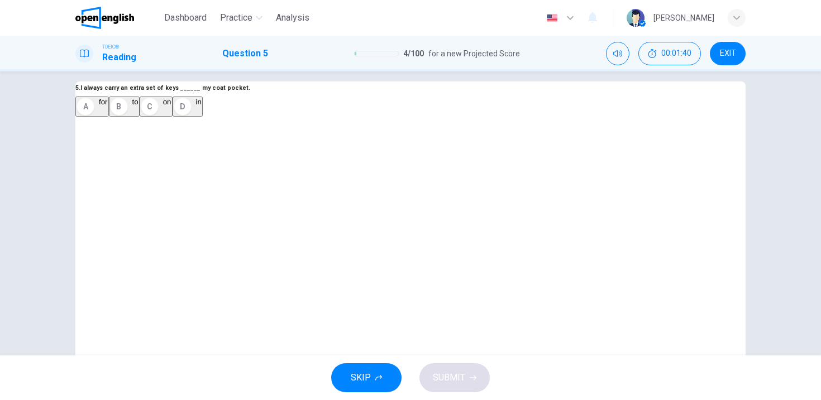
click at [128, 116] on div "B" at bounding box center [119, 107] width 18 height 18
click at [191, 116] on div "D" at bounding box center [183, 107] width 18 height 18
click at [445, 383] on span "SUBMIT" at bounding box center [449, 378] width 32 height 16
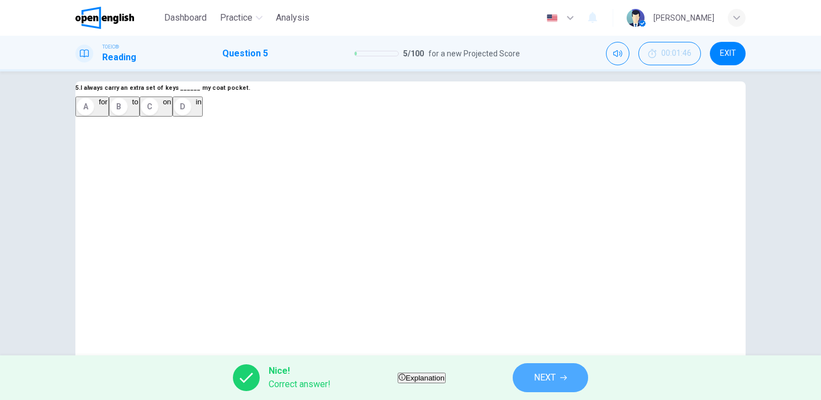
click at [555, 375] on span "NEXT" at bounding box center [545, 378] width 22 height 16
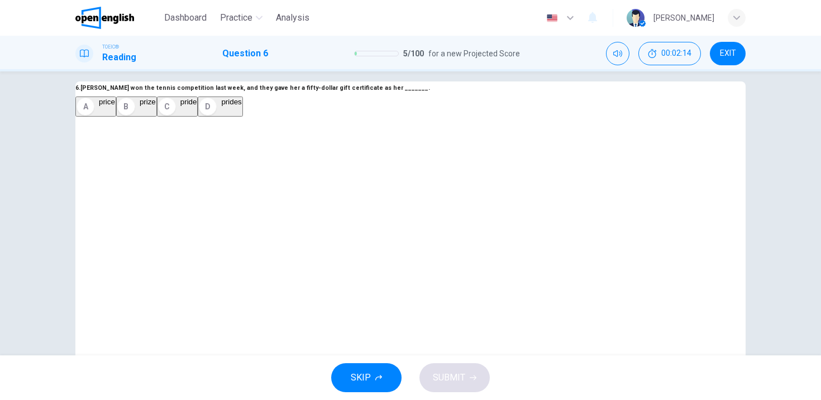
drag, startPoint x: 316, startPoint y: 204, endPoint x: 336, endPoint y: 220, distance: 25.0
click at [94, 116] on div "A" at bounding box center [85, 107] width 18 height 18
click at [458, 388] on button "SUBMIT" at bounding box center [454, 377] width 70 height 29
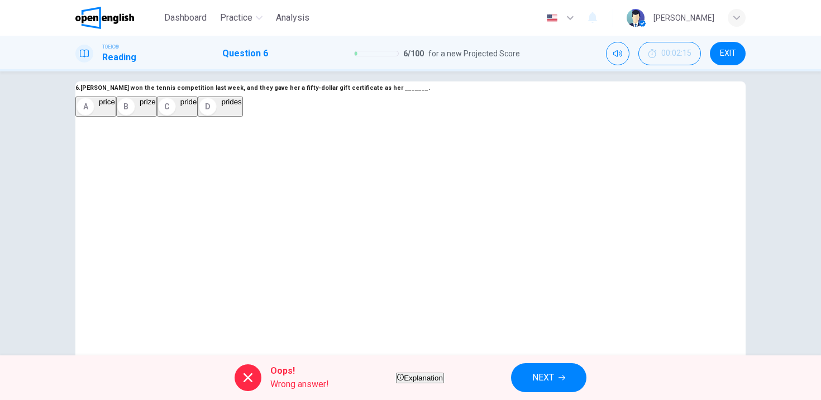
click at [555, 370] on button "NEXT" at bounding box center [548, 377] width 75 height 29
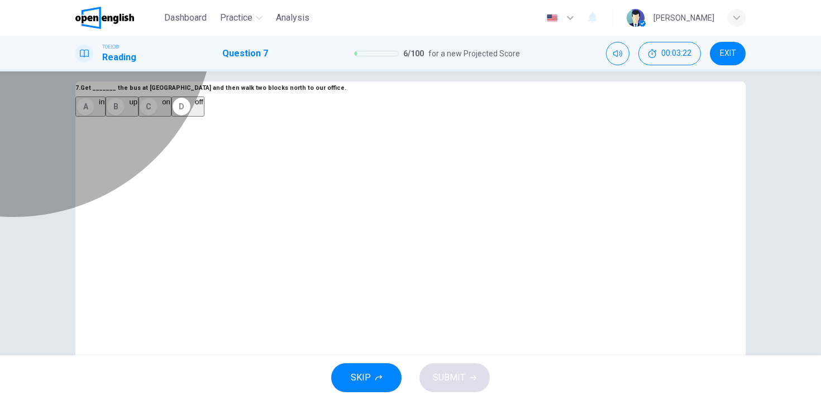
click at [157, 116] on div "C" at bounding box center [149, 107] width 18 height 18
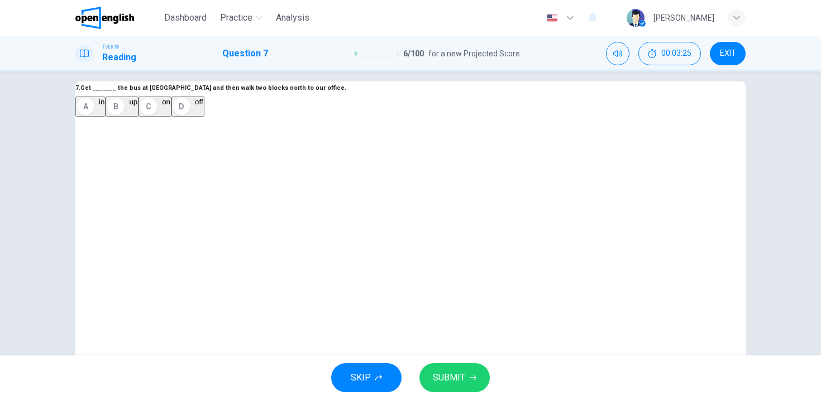
click at [443, 372] on span "SUBMIT" at bounding box center [449, 378] width 32 height 16
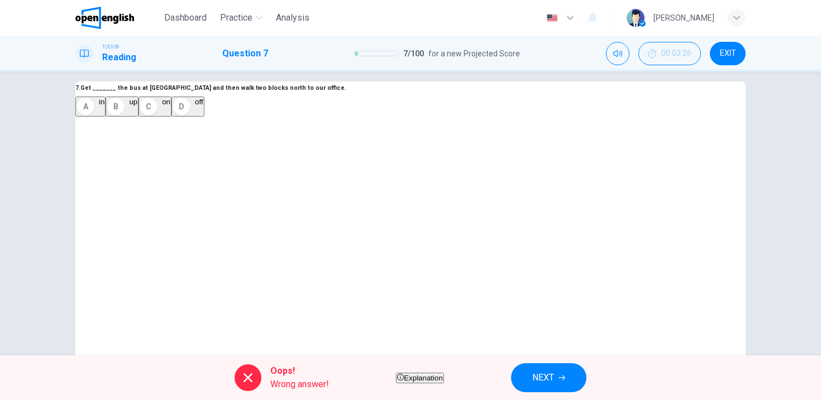
click at [554, 374] on span "NEXT" at bounding box center [543, 378] width 22 height 16
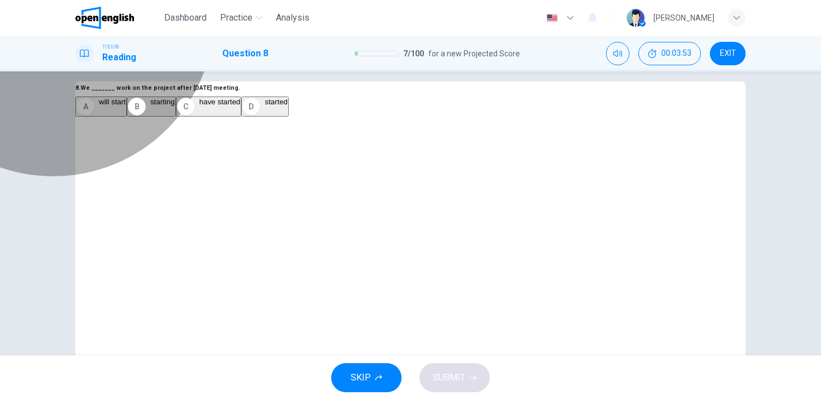
click at [126, 106] on span "will start" at bounding box center [112, 102] width 27 height 8
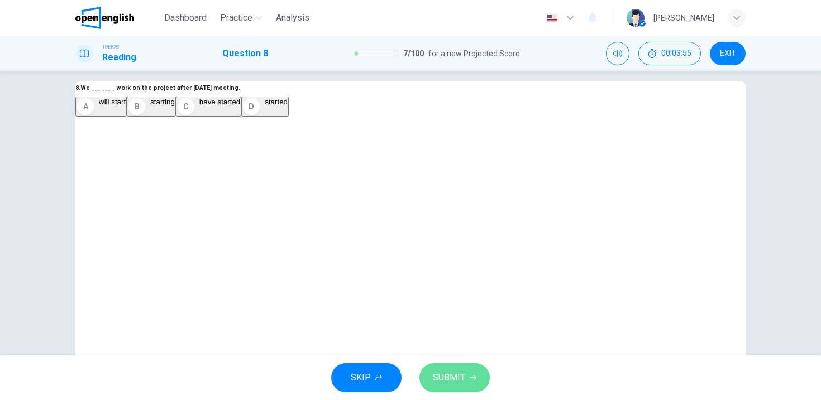
click at [458, 381] on span "SUBMIT" at bounding box center [449, 378] width 32 height 16
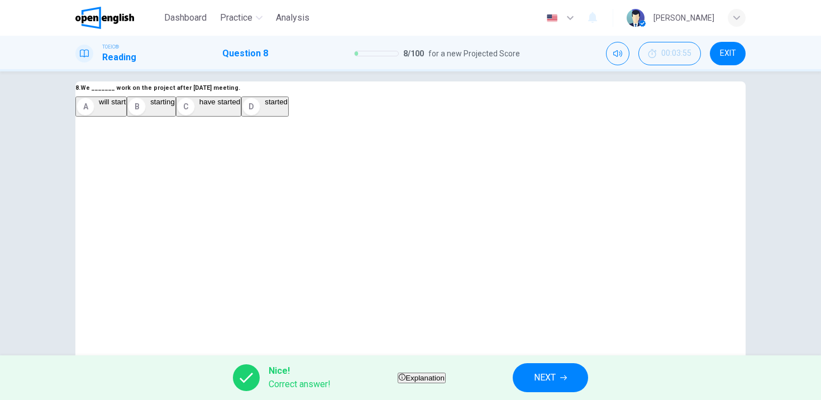
click at [510, 381] on div "Nice! Correct answer! Explanation NEXT" at bounding box center [410, 378] width 821 height 45
click at [555, 384] on span "NEXT" at bounding box center [545, 378] width 22 height 16
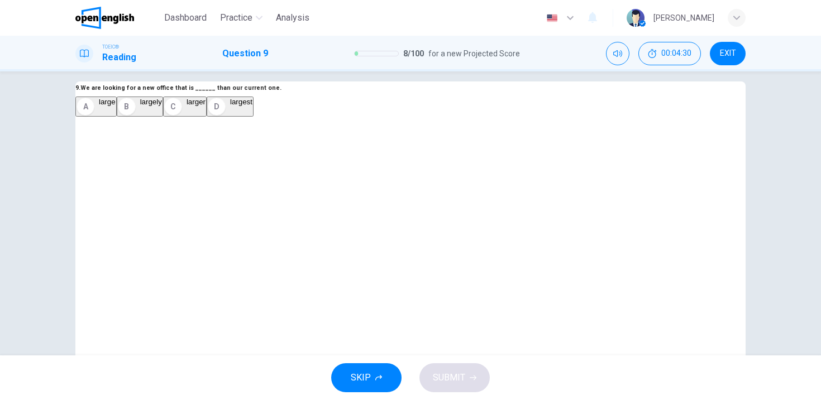
click at [182, 116] on div "C" at bounding box center [173, 107] width 18 height 18
click at [449, 370] on span "SUBMIT" at bounding box center [449, 378] width 32 height 16
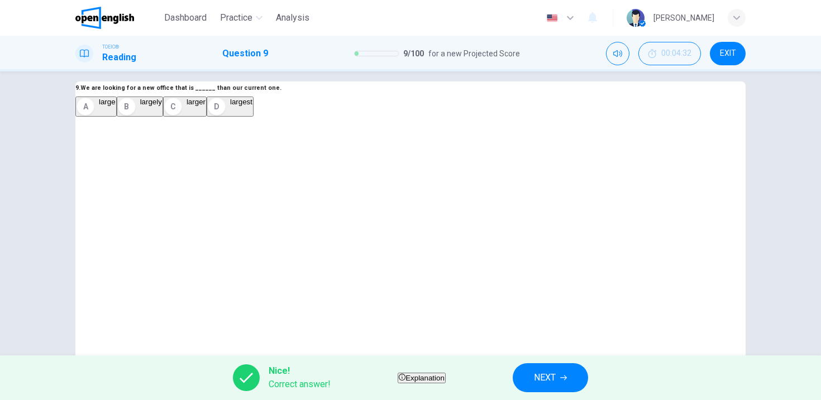
click at [555, 371] on span "NEXT" at bounding box center [545, 378] width 22 height 16
